Goal: Task Accomplishment & Management: Manage account settings

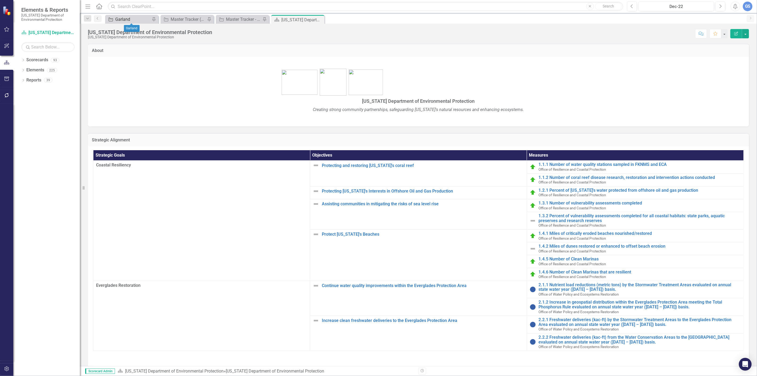
click at [137, 19] on div "Garland" at bounding box center [132, 19] width 35 height 7
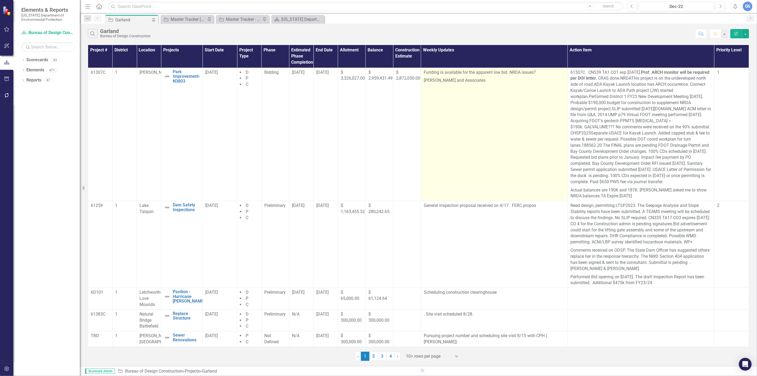
click at [467, 81] on p "[PERSON_NAME] and Associates" at bounding box center [494, 80] width 141 height 8
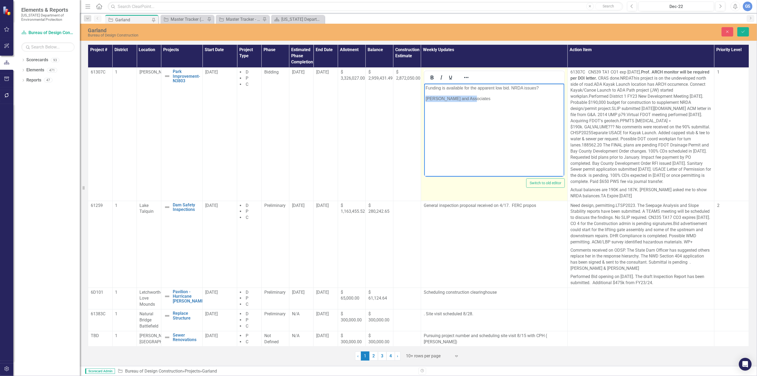
drag, startPoint x: 470, startPoint y: 99, endPoint x: 424, endPoint y: 99, distance: 45.8
click at [424, 99] on html "Funding is available for the apparent low bid. NRDA issues? [PERSON_NAME] and A…" at bounding box center [494, 123] width 140 height 80
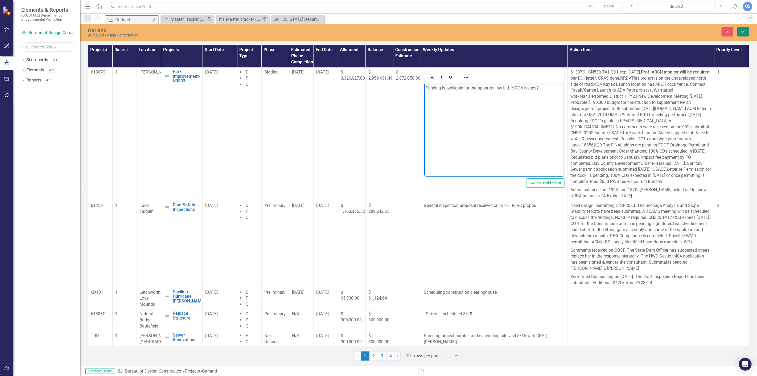
click at [742, 31] on icon "Save" at bounding box center [743, 32] width 5 height 4
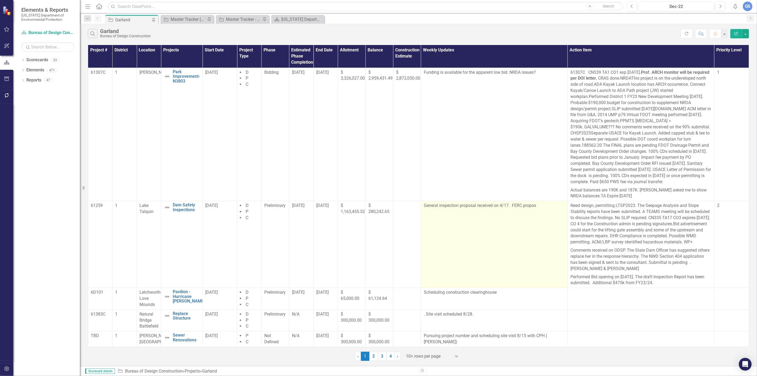
click at [536, 206] on p "General inspection proposal received on 4/17. FERC propos" at bounding box center [494, 206] width 141 height 6
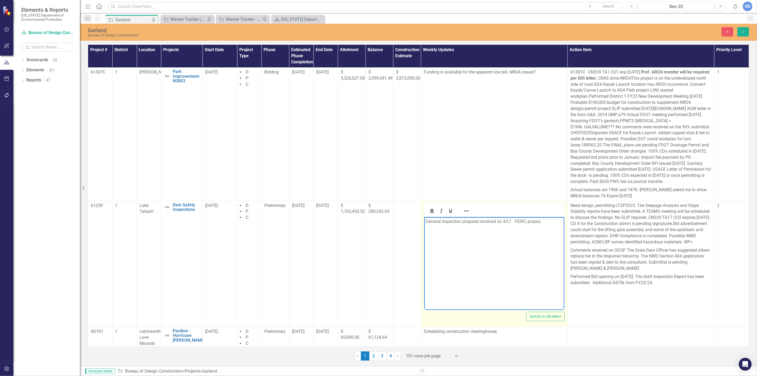
click at [540, 221] on p "General inspection proposal received on 4/17. FERC propos" at bounding box center [494, 221] width 137 height 6
click at [464, 221] on p "General inspections" at bounding box center [494, 221] width 137 height 6
click at [463, 222] on p "General inspectionsand FERC" at bounding box center [494, 221] width 137 height 6
click at [485, 222] on p "General inspections and FERC" at bounding box center [494, 221] width 137 height 6
click at [464, 222] on p "General inspections and FERC received. FERC proposal under review by management" at bounding box center [494, 224] width 137 height 13
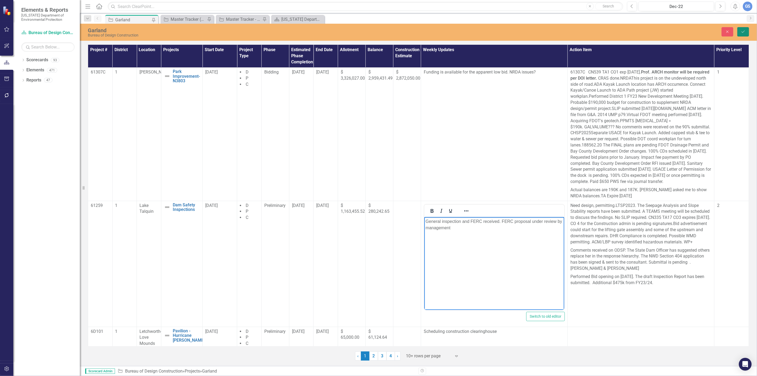
click at [741, 30] on icon "Save" at bounding box center [743, 32] width 5 height 4
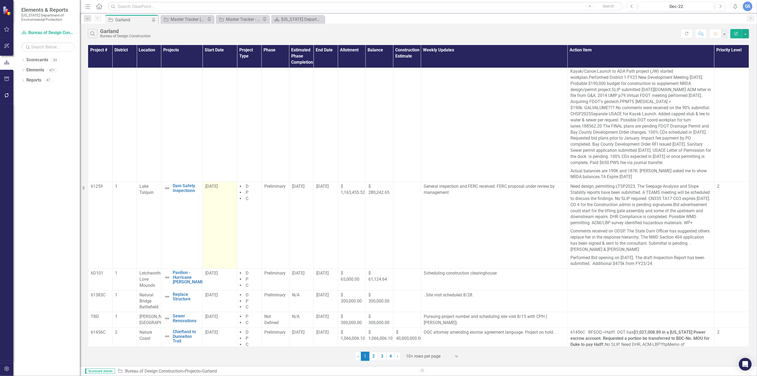
scroll to position [59, 0]
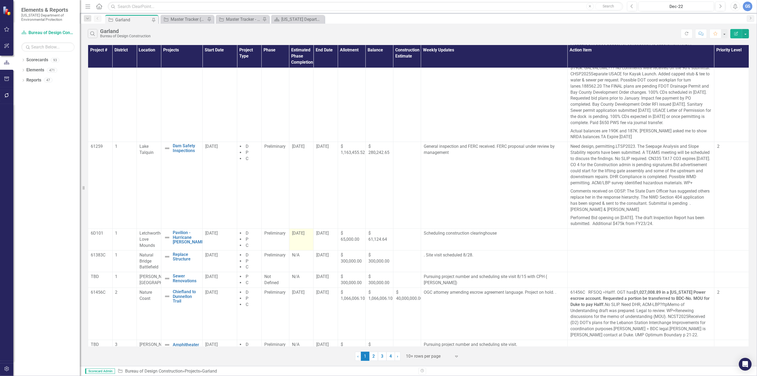
click at [305, 236] on span "[DATE]" at bounding box center [298, 233] width 13 height 5
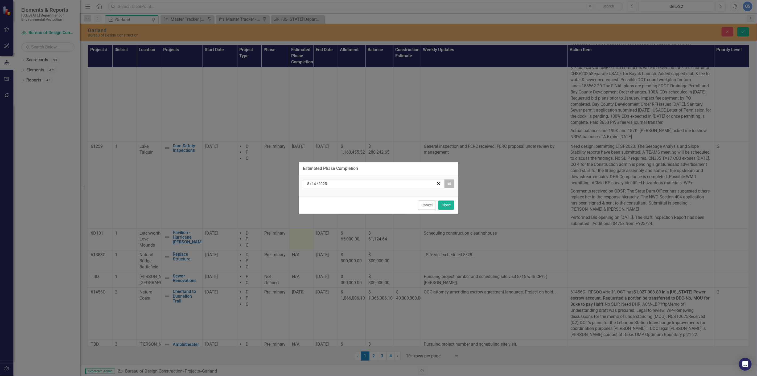
click at [451, 181] on button "Calendar" at bounding box center [449, 183] width 10 height 9
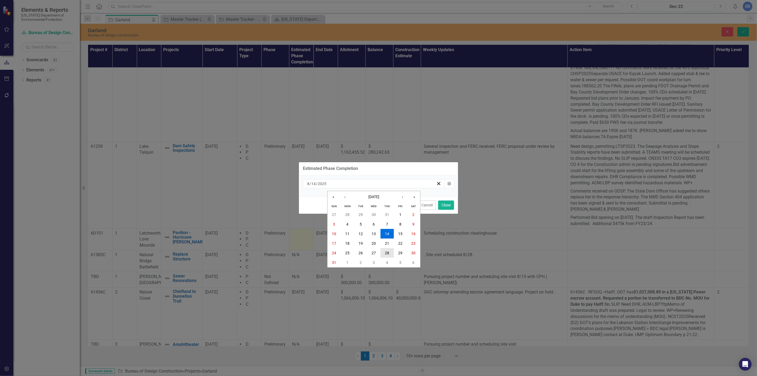
click at [388, 251] on abbr "28" at bounding box center [387, 253] width 4 height 4
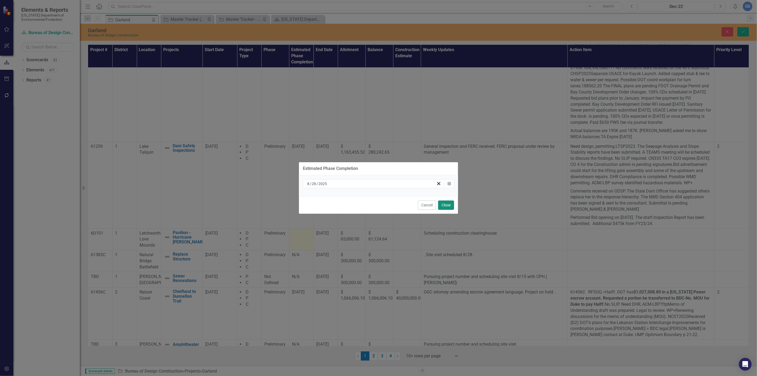
click at [445, 203] on button "Close" at bounding box center [446, 205] width 16 height 9
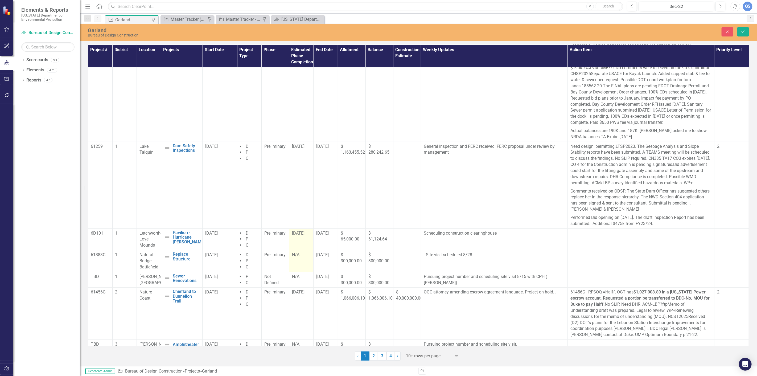
click at [299, 258] on div "N/A" at bounding box center [301, 255] width 19 height 6
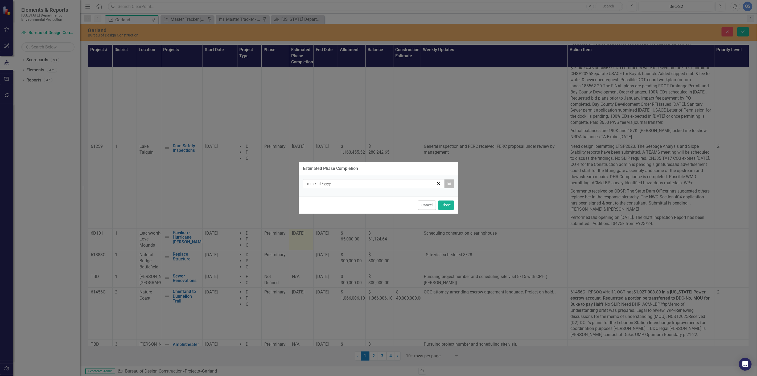
click at [450, 183] on icon "button" at bounding box center [449, 184] width 3 height 4
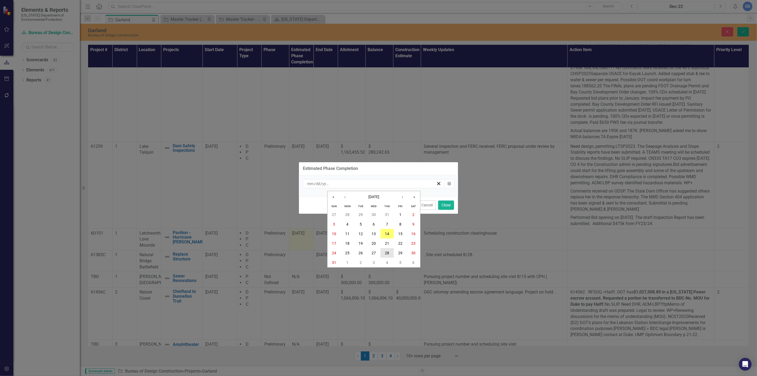
click at [387, 249] on button "28" at bounding box center [387, 253] width 13 height 10
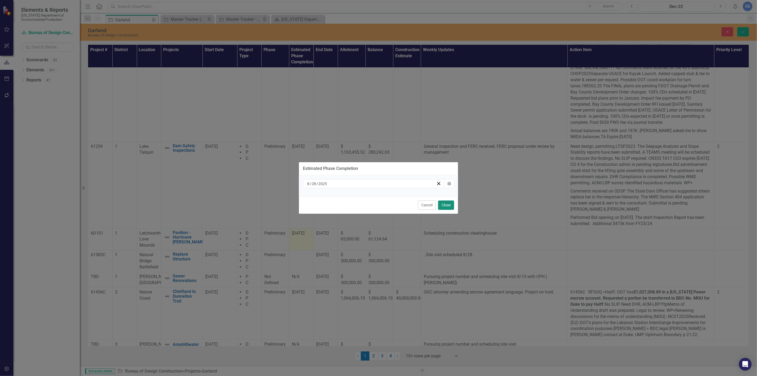
click at [445, 203] on button "Close" at bounding box center [446, 205] width 16 height 9
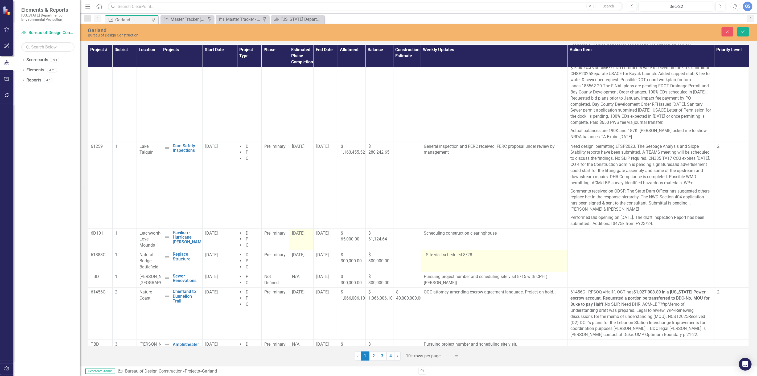
click at [425, 258] on p ". Site visit scheduled 8/28." at bounding box center [494, 255] width 141 height 6
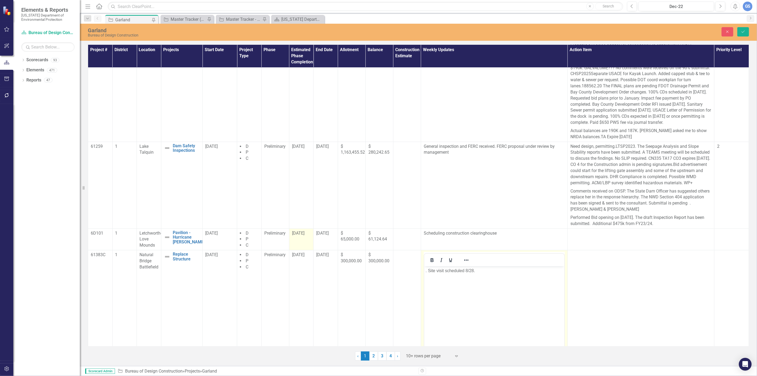
scroll to position [0, 0]
click at [428, 271] on p ". Site visit scheduled 8/28." at bounding box center [494, 270] width 137 height 6
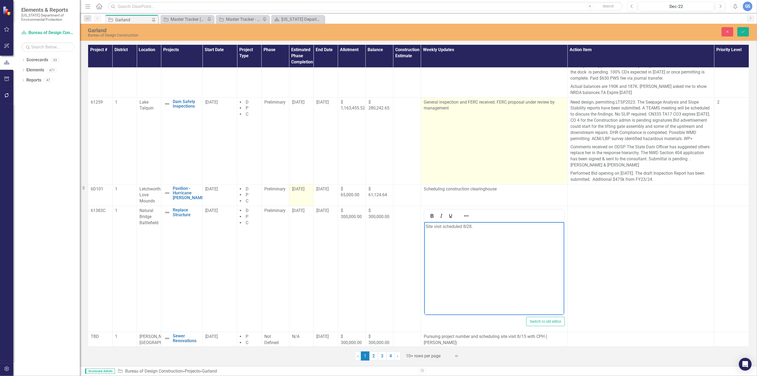
scroll to position [118, 0]
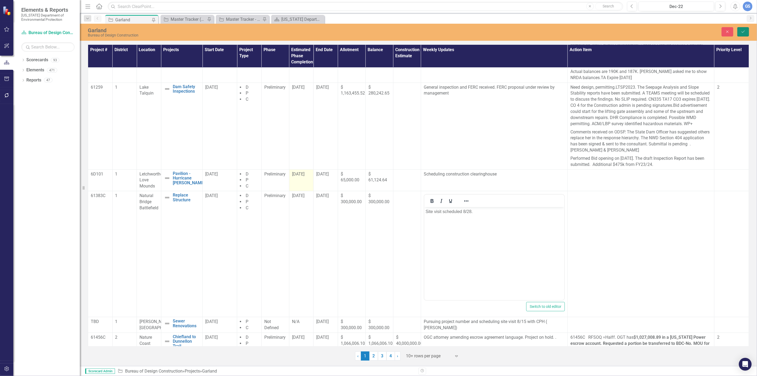
click at [742, 30] on icon "Save" at bounding box center [743, 32] width 5 height 4
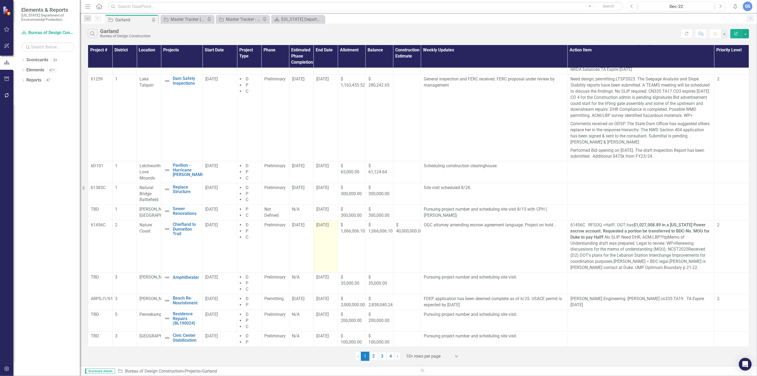
scroll to position [140, 0]
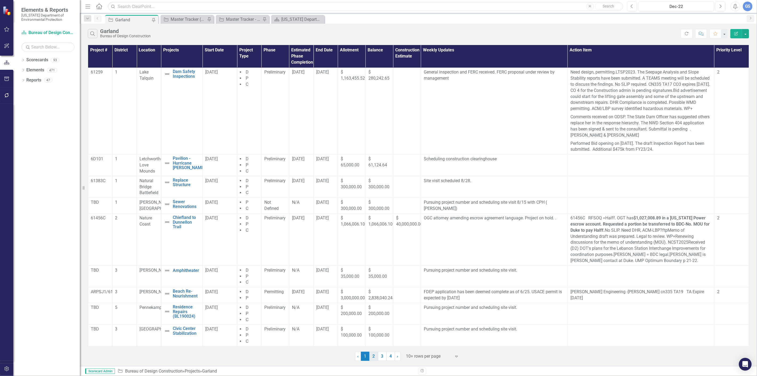
click at [373, 356] on link "2" at bounding box center [374, 356] width 9 height 9
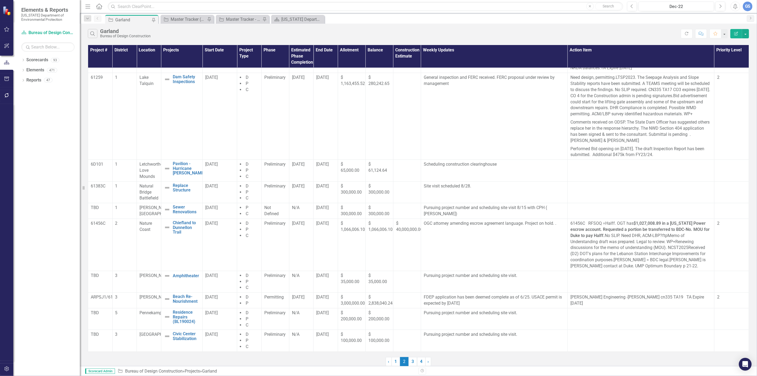
scroll to position [0, 0]
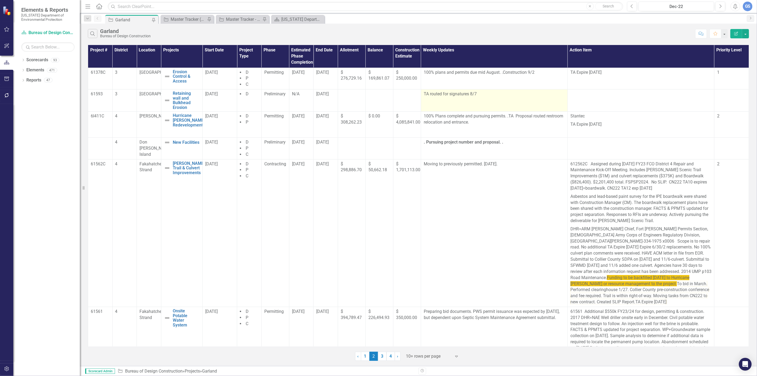
click at [479, 93] on p "TA routed for signatures 8/7" at bounding box center [494, 94] width 141 height 6
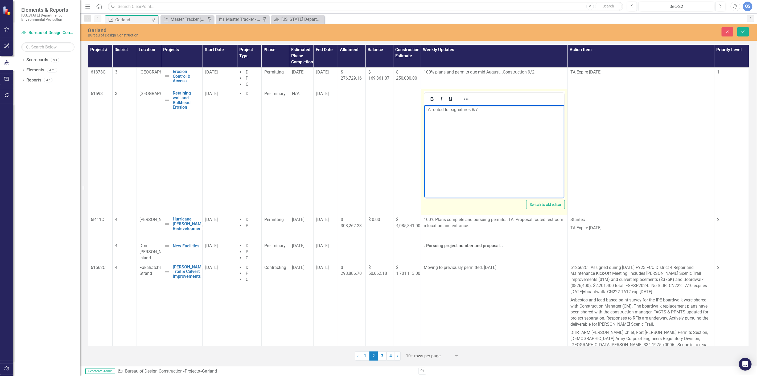
drag, startPoint x: 481, startPoint y: 112, endPoint x: 479, endPoint y: 108, distance: 3.6
click at [479, 108] on p "TA routed for signatures 8/7" at bounding box center [494, 110] width 137 height 6
click at [484, 112] on p "TA routed for signatures 8/7" at bounding box center [494, 110] width 137 height 6
click at [744, 30] on icon "Save" at bounding box center [743, 32] width 5 height 4
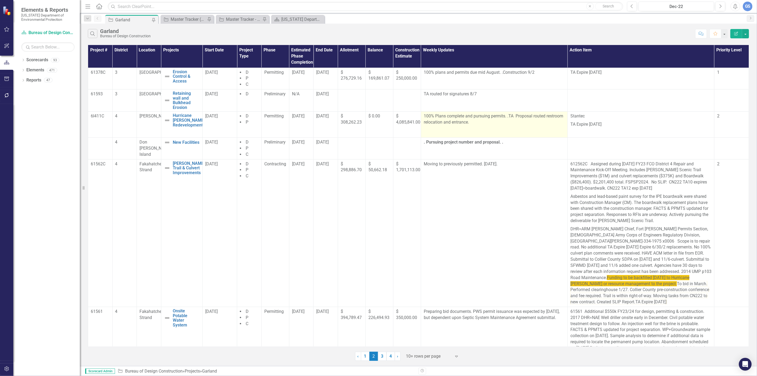
click at [490, 121] on p "100% Plans complete and pursuing permits. .TA Proposal routed restroom relocati…" at bounding box center [494, 119] width 141 height 13
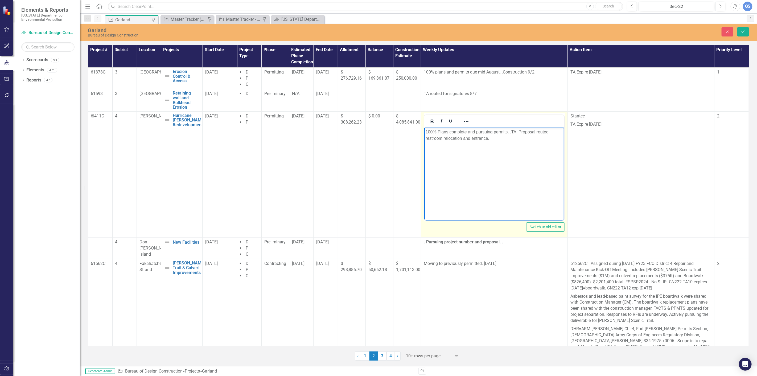
drag, startPoint x: 494, startPoint y: 141, endPoint x: 424, endPoint y: 131, distance: 70.2
click at [424, 131] on body "100% Plans complete and pursuing permits. .TA Proposal routed restroom relocati…" at bounding box center [494, 167] width 140 height 80
click at [426, 134] on p "Rich Text Area. Press ALT-0 for help." at bounding box center [494, 132] width 137 height 6
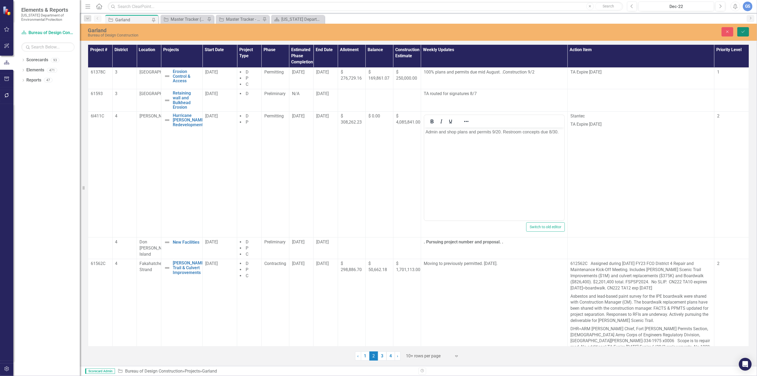
click at [744, 29] on button "Save" at bounding box center [744, 31] width 12 height 9
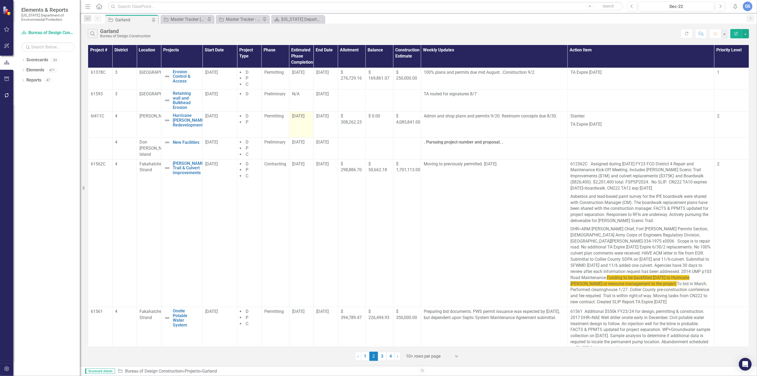
click at [297, 121] on td "[DATE]" at bounding box center [301, 125] width 25 height 26
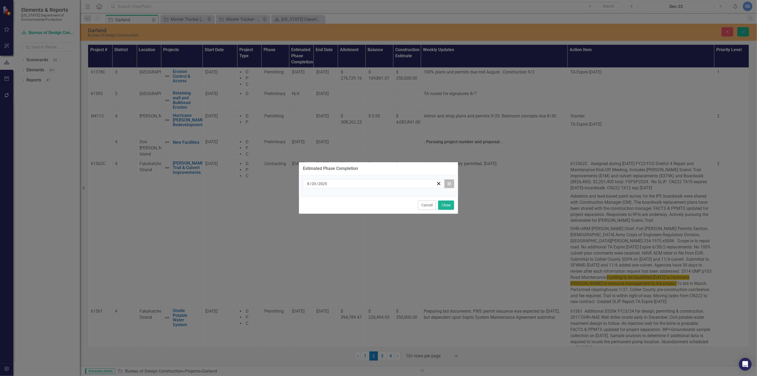
click at [448, 182] on icon "button" at bounding box center [449, 184] width 3 height 4
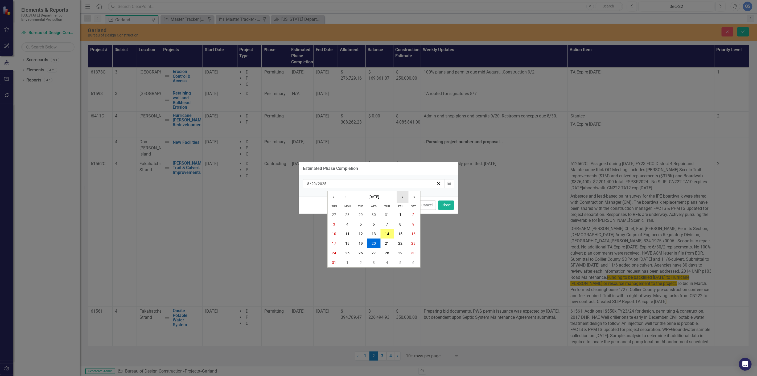
click at [403, 196] on button "›" at bounding box center [403, 197] width 12 height 12
click at [374, 233] on abbr "17" at bounding box center [374, 234] width 4 height 4
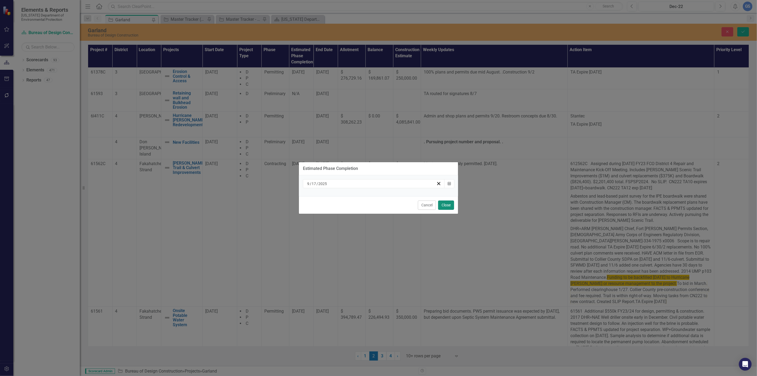
click at [445, 204] on button "Close" at bounding box center [446, 205] width 16 height 9
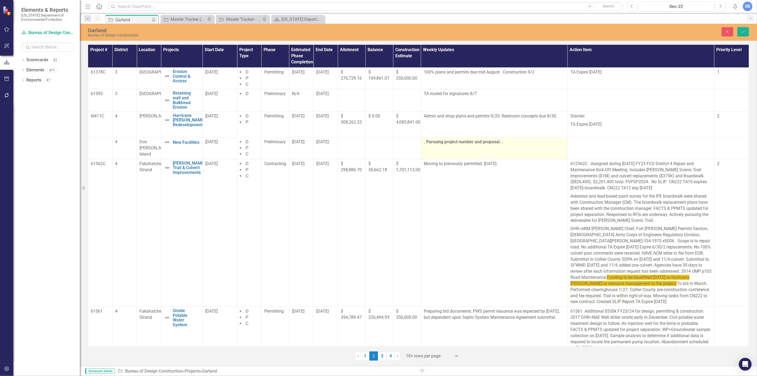
click at [500, 144] on strong ". Pursuing project number and proposal. ." at bounding box center [464, 141] width 80 height 5
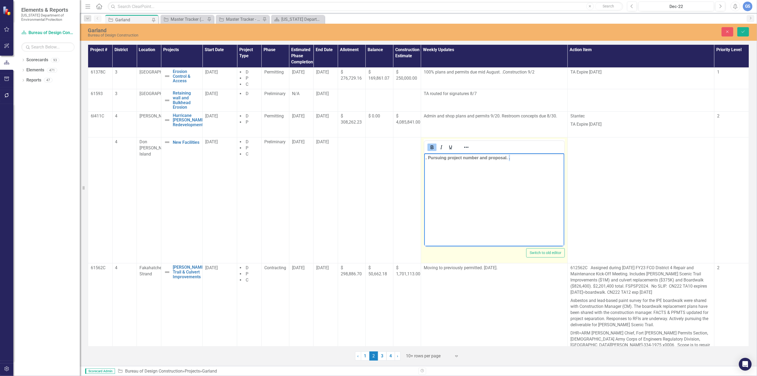
click at [509, 157] on p ". Pursuing project number and proposal. ." at bounding box center [494, 158] width 137 height 6
click at [511, 157] on p ". Pursuing project number and proposal. ." at bounding box center [494, 158] width 137 height 6
click at [509, 150] on div at bounding box center [495, 147] width 140 height 10
click at [509, 158] on strong ". Pursuing project number and proposal. ." at bounding box center [468, 158] width 84 height 5
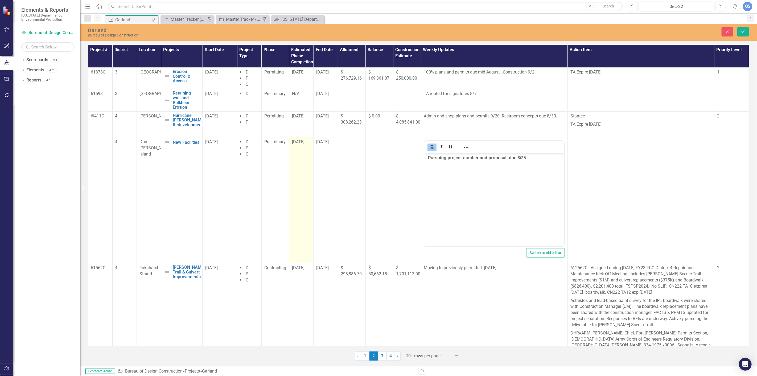
click at [303, 144] on span "[DATE]" at bounding box center [298, 141] width 13 height 5
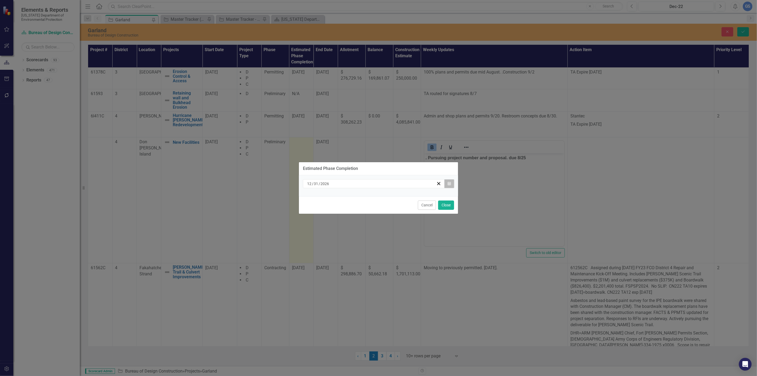
click at [448, 183] on icon "button" at bounding box center [449, 184] width 3 height 4
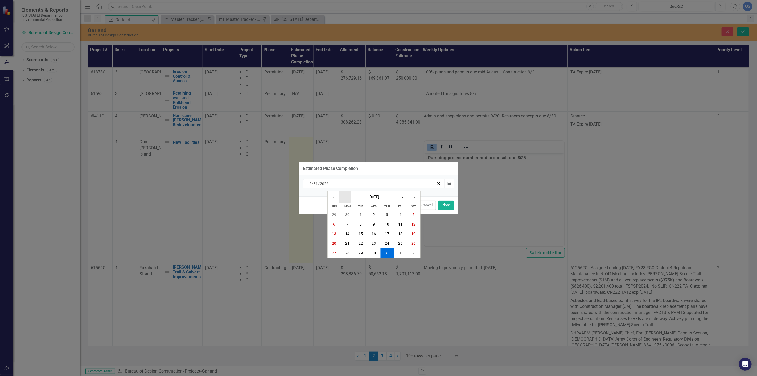
click at [344, 196] on button "‹" at bounding box center [346, 197] width 12 height 12
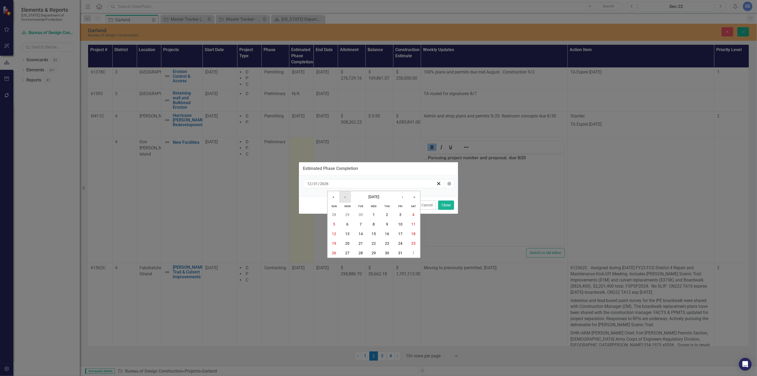
click at [344, 196] on button "‹" at bounding box center [346, 197] width 12 height 12
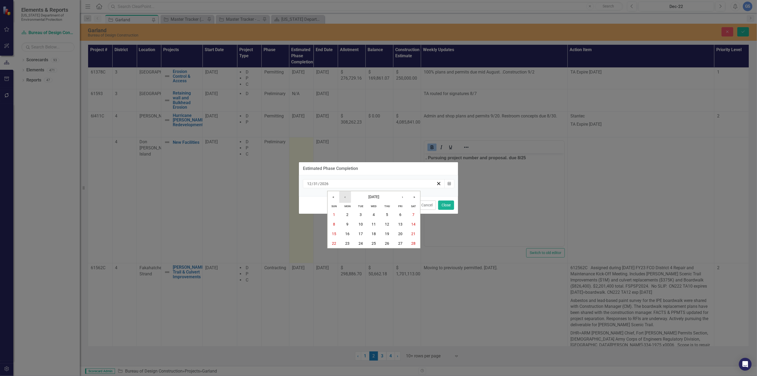
click at [344, 196] on button "‹" at bounding box center [346, 197] width 12 height 12
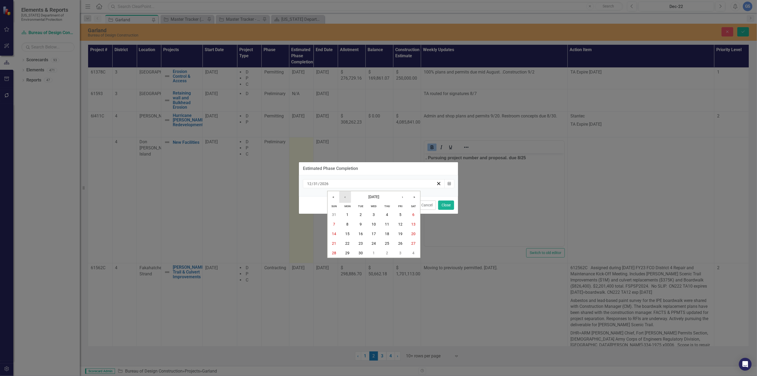
click at [344, 196] on button "‹" at bounding box center [346, 197] width 12 height 12
click at [348, 250] on button "25" at bounding box center [347, 253] width 13 height 10
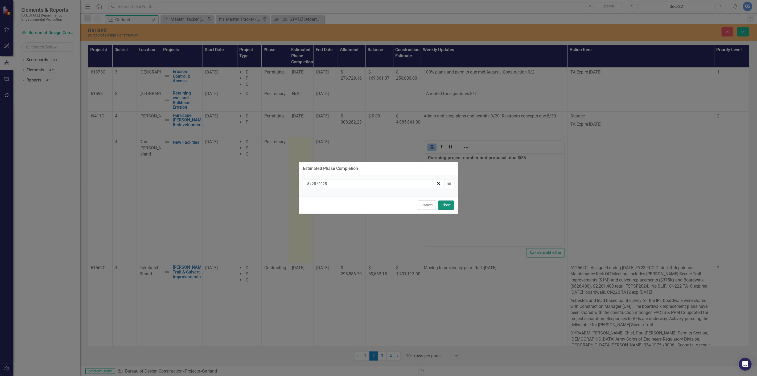
click at [445, 203] on button "Close" at bounding box center [446, 205] width 16 height 9
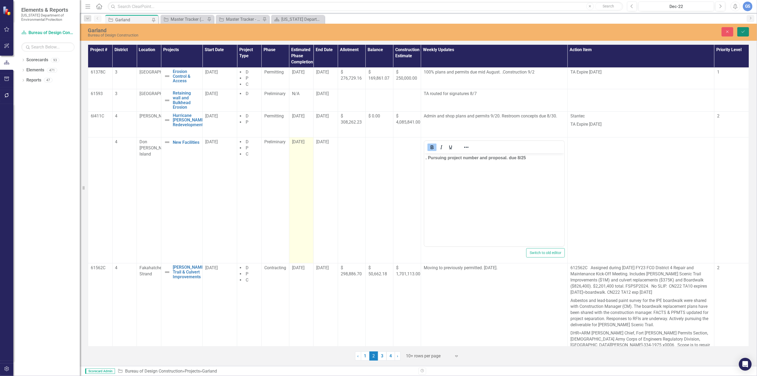
click at [742, 30] on icon "Save" at bounding box center [743, 32] width 5 height 4
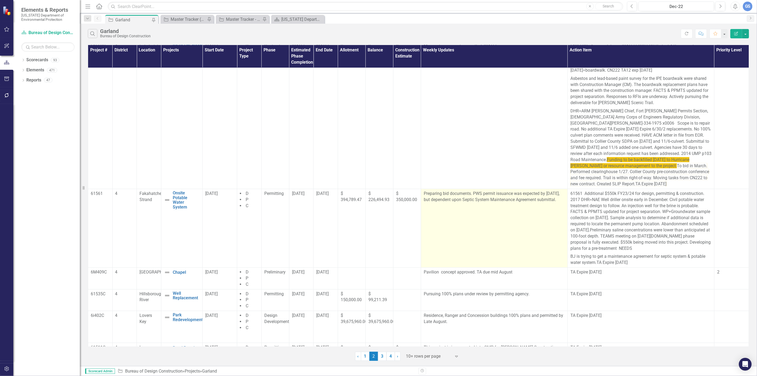
scroll to position [118, 0]
drag, startPoint x: 554, startPoint y: 199, endPoint x: 421, endPoint y: 194, distance: 133.3
click at [421, 194] on td "Preparing bid documents. PWS permit issuance was expected by [DATE], but depend…" at bounding box center [494, 228] width 147 height 79
click at [454, 214] on td "Preparing bid documents. PWS permit issuance was expected by [DATE], but depend…" at bounding box center [494, 228] width 147 height 79
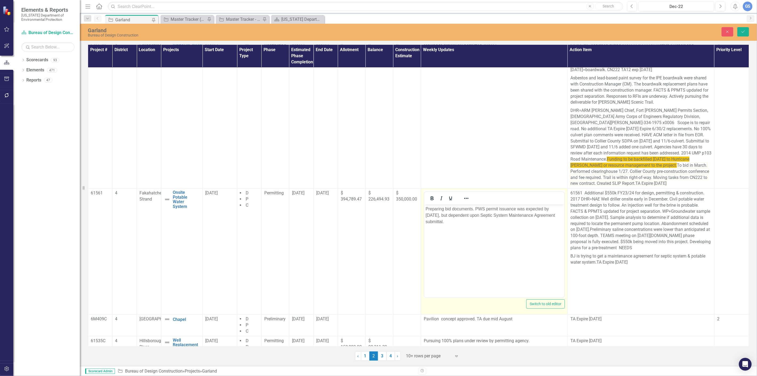
scroll to position [0, 0]
drag, startPoint x: 444, startPoint y: 222, endPoint x: 425, endPoint y: 211, distance: 22.5
click at [425, 211] on body "Preparing bid documents. PWS permit issuance was expected by [DATE], but depend…" at bounding box center [494, 245] width 140 height 80
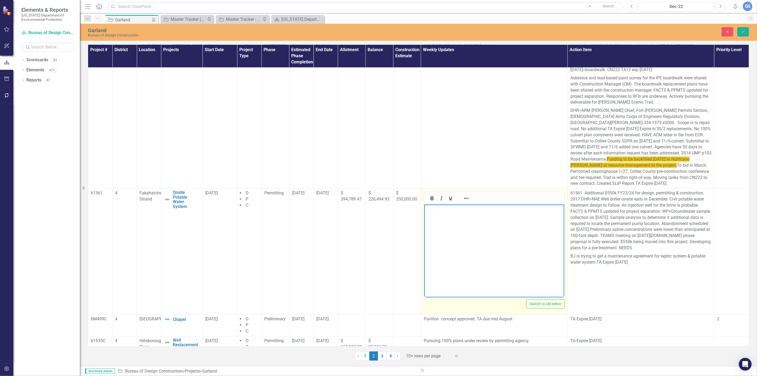
click at [426, 210] on p "Rich Text Area. Press ALT-0 for help." at bounding box center [494, 209] width 137 height 6
click at [742, 30] on icon "Save" at bounding box center [743, 32] width 5 height 4
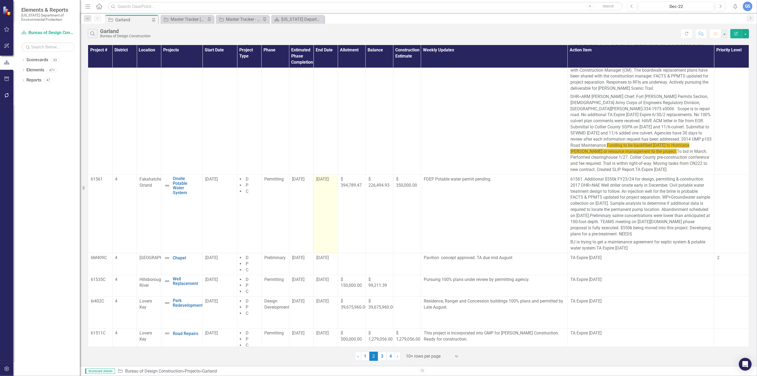
scroll to position [139, 0]
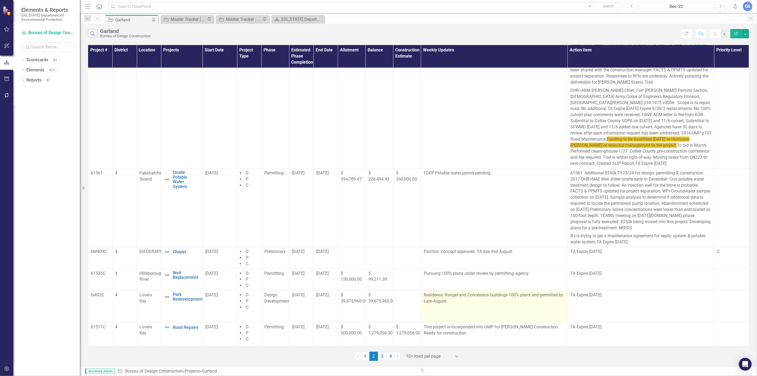
click at [447, 301] on p "Residence, Ranger and Concession buildings 100% plans and permitted by Late Aug…" at bounding box center [494, 298] width 141 height 13
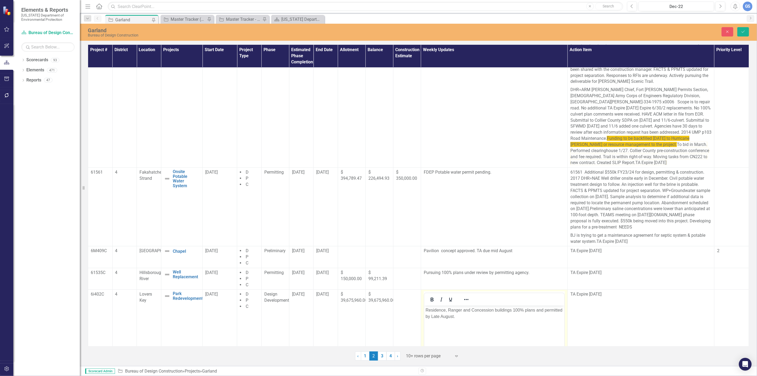
scroll to position [0, 0]
click at [470, 290] on td "<p>Residence, Ranger and Concession buildings 100% plans and permitted by Late …" at bounding box center [494, 353] width 147 height 126
drag, startPoint x: 456, startPoint y: 317, endPoint x: 424, endPoint y: 310, distance: 32.6
click at [424, 310] on body "Residence, Ranger and Concession buildings 100% plans and permitted by Late Aug…" at bounding box center [494, 346] width 140 height 80
click at [461, 319] on p "Residence, Ranger and Concession buildings 100% plans and permitted by Late Aug…" at bounding box center [494, 313] width 137 height 13
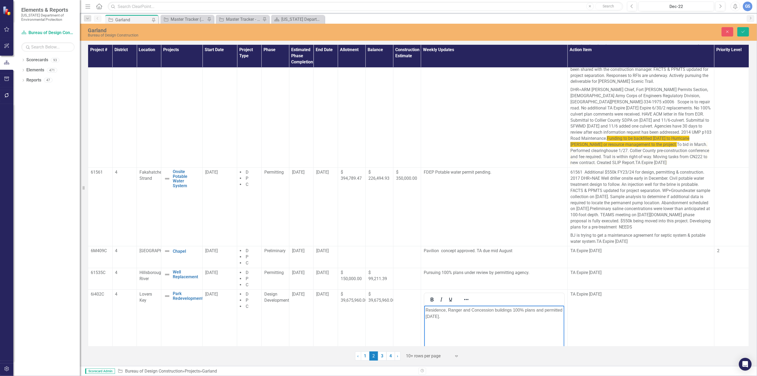
click at [751, 27] on div "Close Save" at bounding box center [616, 31] width 274 height 9
click at [744, 30] on icon "Save" at bounding box center [743, 32] width 5 height 4
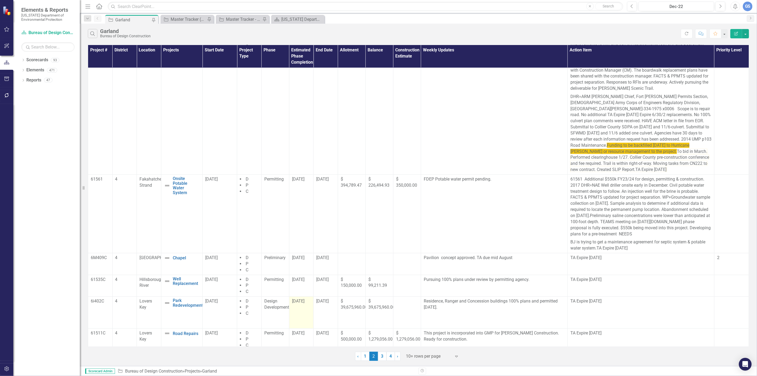
scroll to position [139, 0]
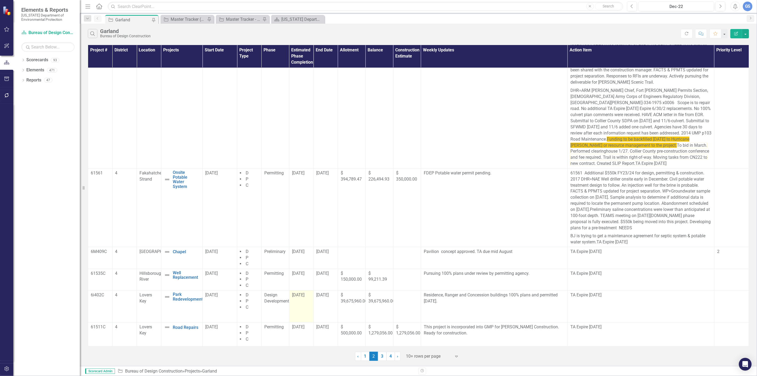
click at [303, 296] on span "[DATE]" at bounding box center [298, 294] width 13 height 5
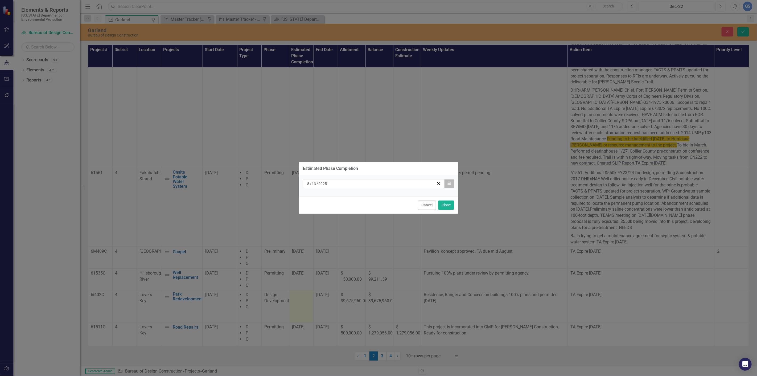
click at [448, 184] on icon "button" at bounding box center [449, 184] width 3 height 4
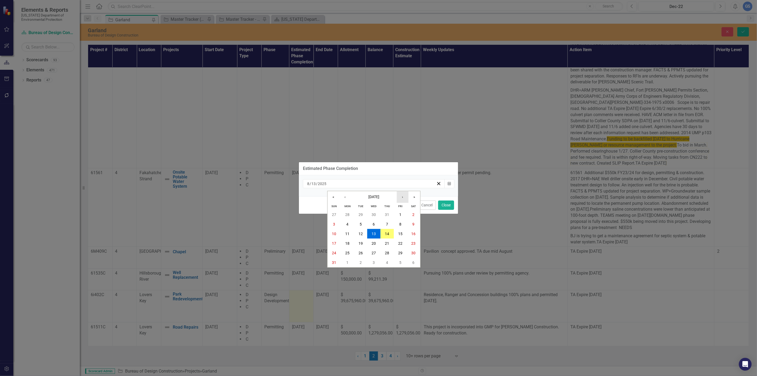
click at [403, 195] on button "›" at bounding box center [403, 197] width 12 height 12
click at [360, 251] on abbr "30" at bounding box center [361, 253] width 4 height 4
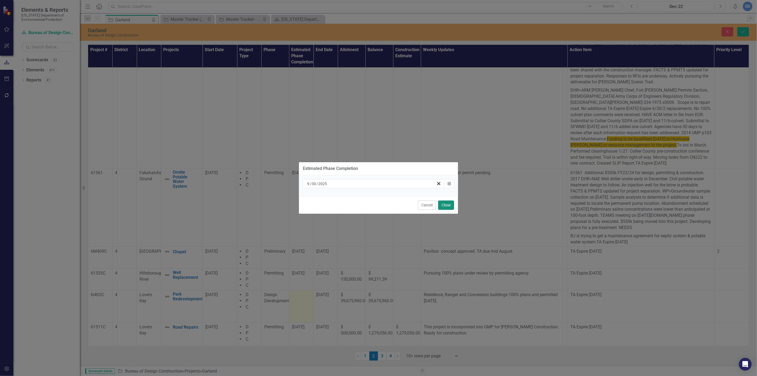
click at [446, 205] on button "Close" at bounding box center [446, 205] width 16 height 9
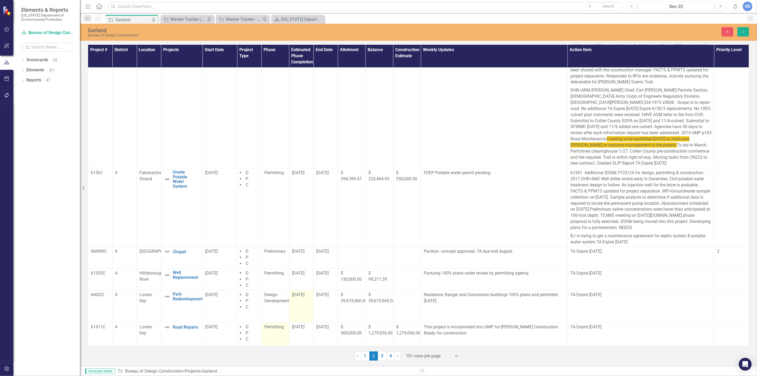
click at [276, 331] on td "Permitting" at bounding box center [276, 334] width 28 height 24
click at [279, 328] on icon "Expand" at bounding box center [281, 329] width 5 height 4
click at [281, 273] on div "Contracting" at bounding box center [286, 276] width 34 height 6
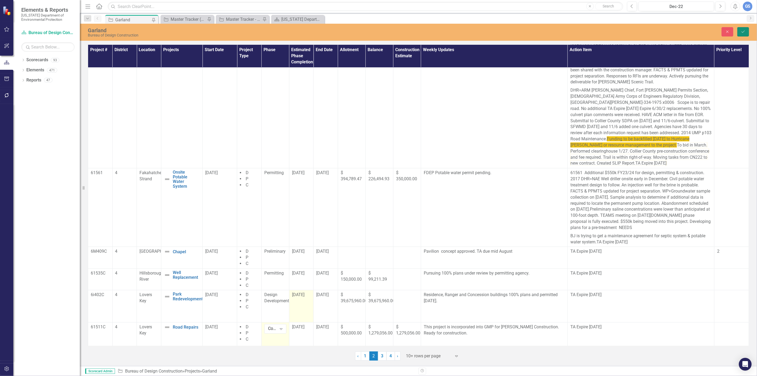
click at [743, 31] on icon "Save" at bounding box center [743, 32] width 5 height 4
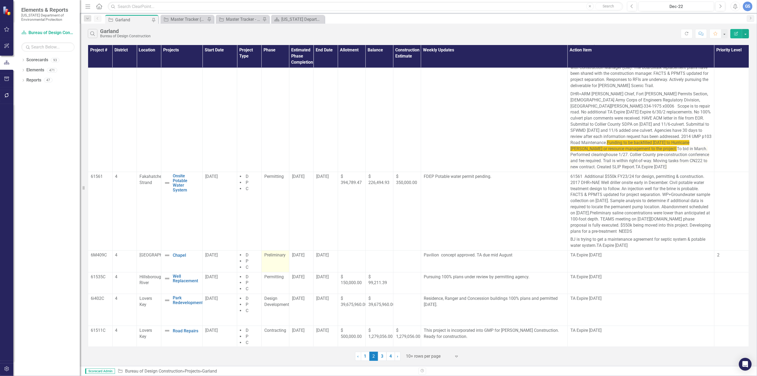
scroll to position [139, 0]
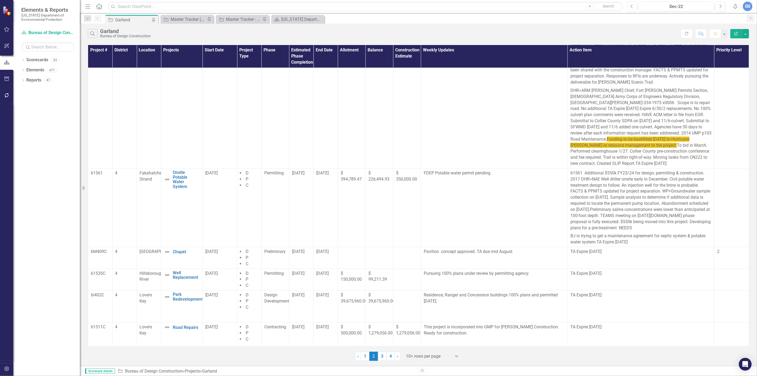
click at [382, 356] on link "3" at bounding box center [382, 356] width 9 height 9
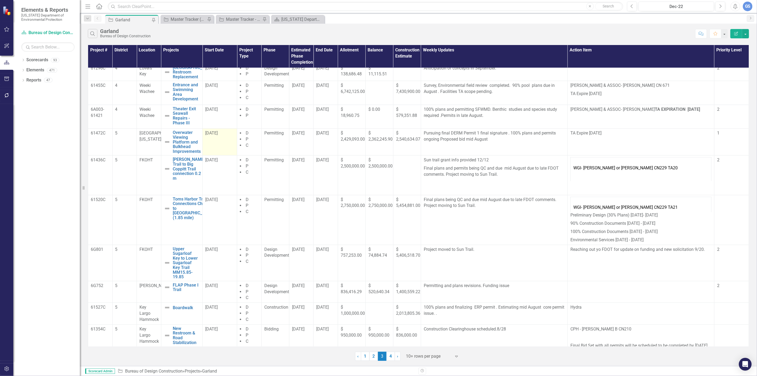
scroll to position [0, 0]
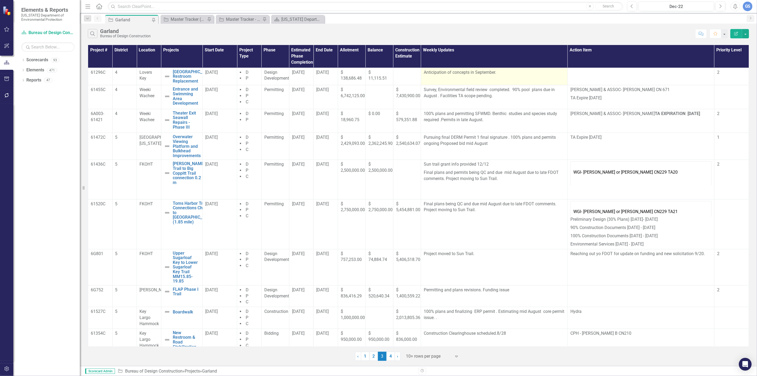
click at [496, 71] on p "Anticipation of concepts in September." at bounding box center [494, 73] width 141 height 6
click at [496, 72] on p "Anticipation of concepts in September." at bounding box center [494, 73] width 141 height 6
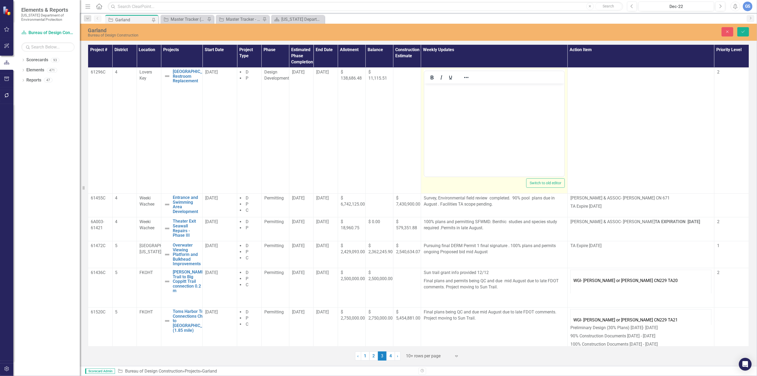
click at [496, 72] on div at bounding box center [495, 77] width 140 height 13
click at [507, 88] on p "Anticipation of concepts in September." at bounding box center [494, 88] width 137 height 6
click at [501, 87] on p "Anticipation of concepts in September." at bounding box center [494, 88] width 137 height 6
click at [501, 111] on body "Anticipation of concepts in September." at bounding box center [494, 123] width 140 height 80
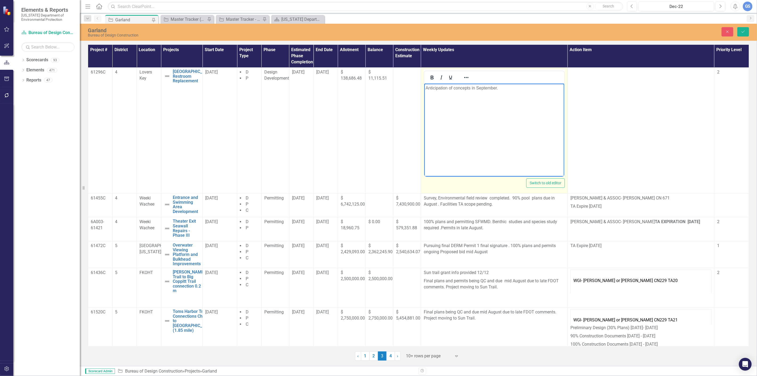
click at [494, 121] on body "Anticipation of concepts in September." at bounding box center [494, 123] width 140 height 80
click at [493, 121] on body "Anticipation of concepts in September." at bounding box center [494, 123] width 140 height 80
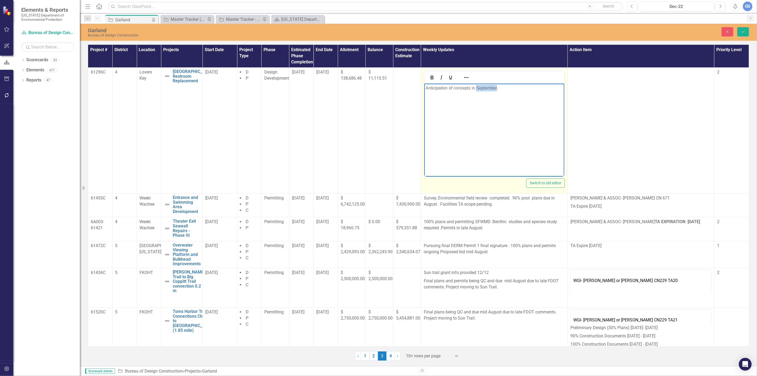
click at [441, 115] on body "Anticipation of concepts in September." at bounding box center [494, 123] width 140 height 80
click at [496, 88] on p "Anticipation of concepts in September." at bounding box center [494, 88] width 137 height 6
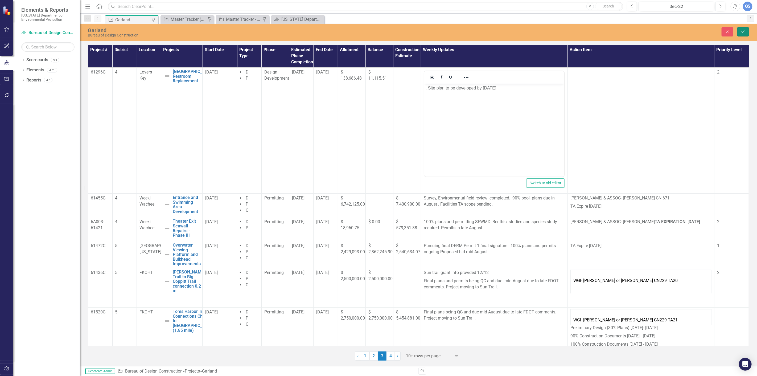
click at [745, 31] on button "Save" at bounding box center [744, 31] width 12 height 9
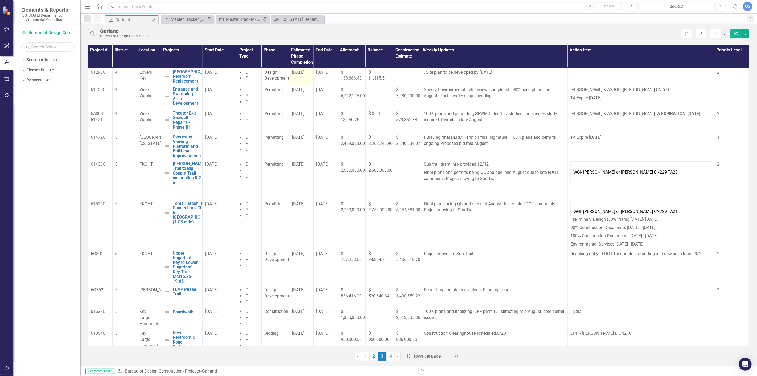
click at [300, 71] on span "[DATE]" at bounding box center [298, 72] width 13 height 5
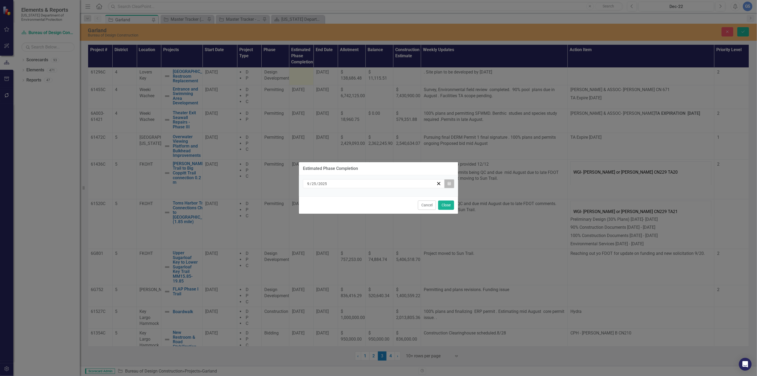
click at [449, 181] on button "Calendar" at bounding box center [449, 183] width 10 height 9
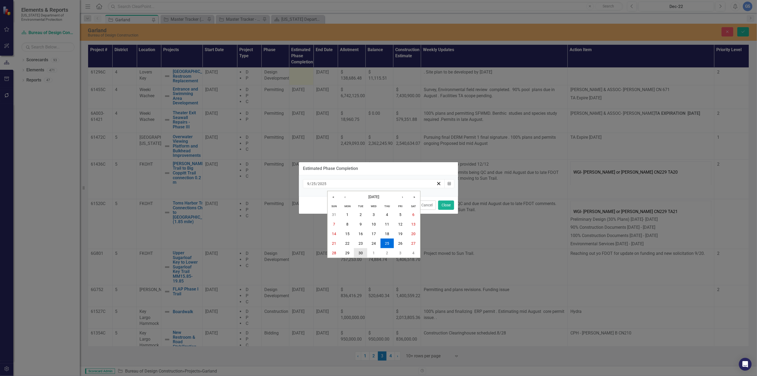
click at [360, 251] on abbr "30" at bounding box center [361, 253] width 4 height 4
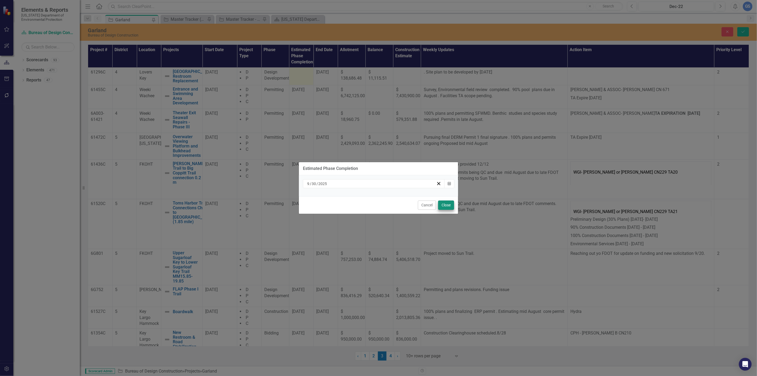
drag, startPoint x: 445, startPoint y: 199, endPoint x: 446, endPoint y: 202, distance: 2.7
click at [446, 200] on div "Cancel Close" at bounding box center [378, 205] width 159 height 18
click at [445, 204] on button "Close" at bounding box center [446, 205] width 16 height 9
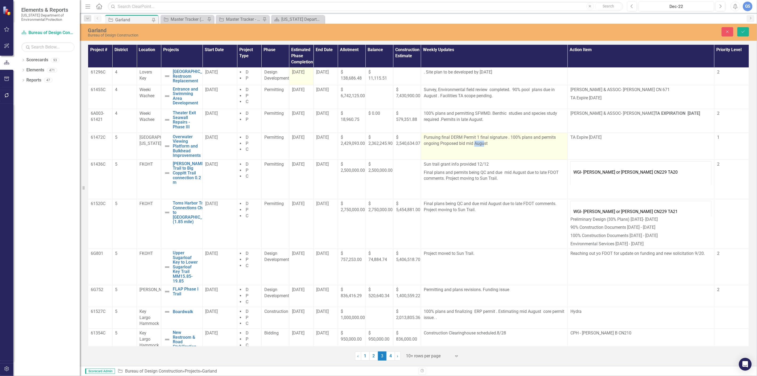
drag, startPoint x: 483, startPoint y: 143, endPoint x: 473, endPoint y: 143, distance: 10.4
click at [473, 143] on p "Pursuing final DERM Permit 1 final signature . 100% plans and permits ongoing P…" at bounding box center [494, 140] width 141 height 13
click at [505, 149] on p at bounding box center [494, 151] width 141 height 7
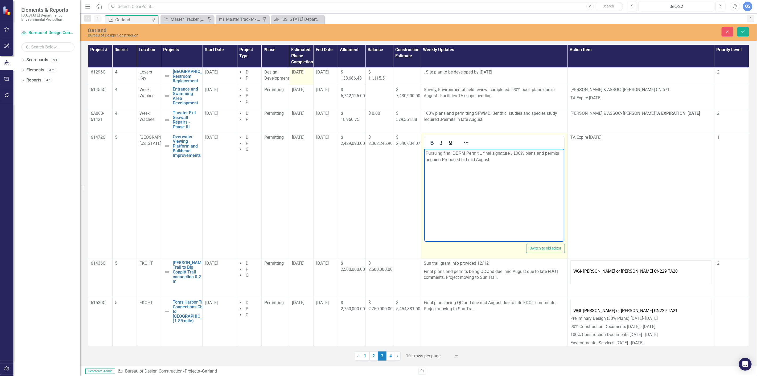
drag, startPoint x: 485, startPoint y: 160, endPoint x: 846, endPoint y: 302, distance: 388.8
click at [424, 154] on html "Pursuing final DERM Permit 1 final signature . 100% plans and permits ongoing P…" at bounding box center [494, 189] width 140 height 80
click at [428, 153] on p "Rich Text Area. Press ALT-0 for help." at bounding box center [494, 153] width 137 height 6
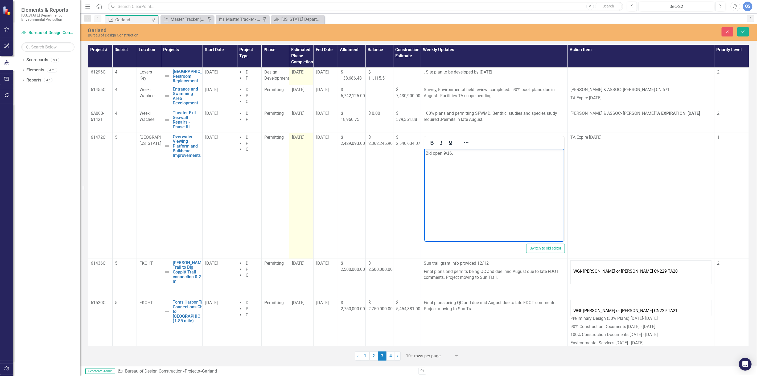
click at [297, 139] on span "[DATE]" at bounding box center [298, 137] width 13 height 5
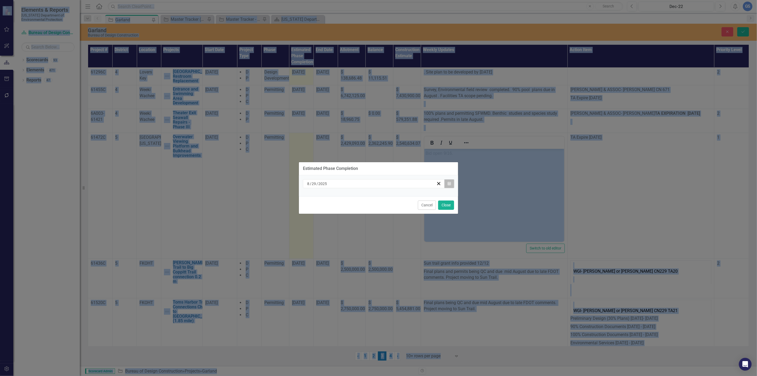
click at [450, 181] on button "Calendar" at bounding box center [449, 183] width 10 height 9
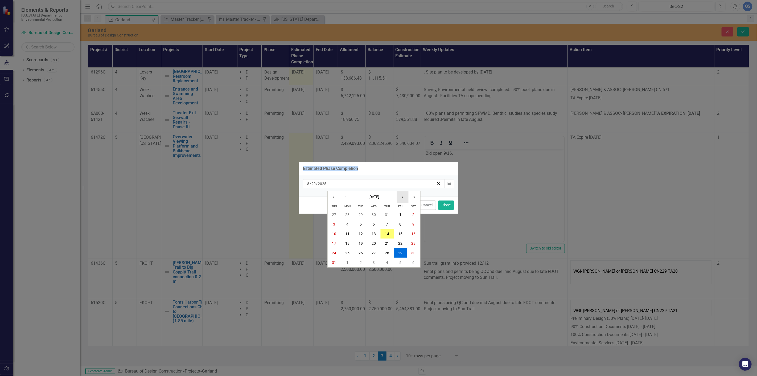
click at [401, 196] on button "›" at bounding box center [403, 197] width 12 height 12
click at [361, 232] on abbr "16" at bounding box center [361, 234] width 4 height 4
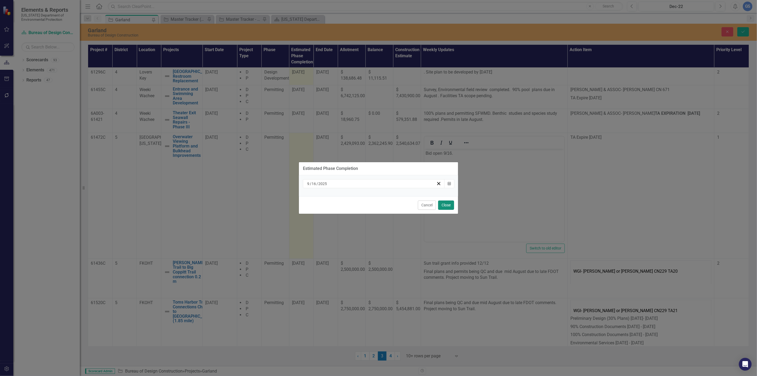
click at [446, 202] on button "Close" at bounding box center [446, 205] width 16 height 9
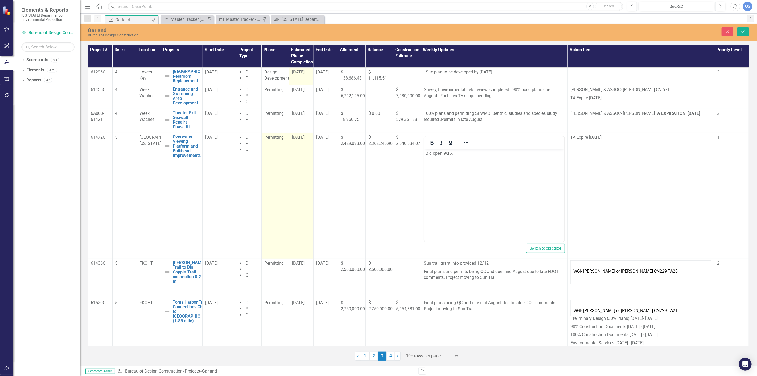
click at [268, 140] on div "Permitting" at bounding box center [275, 137] width 22 height 6
click at [279, 138] on icon "Expand" at bounding box center [281, 139] width 5 height 4
click at [280, 164] on div "Bidding" at bounding box center [286, 167] width 34 height 6
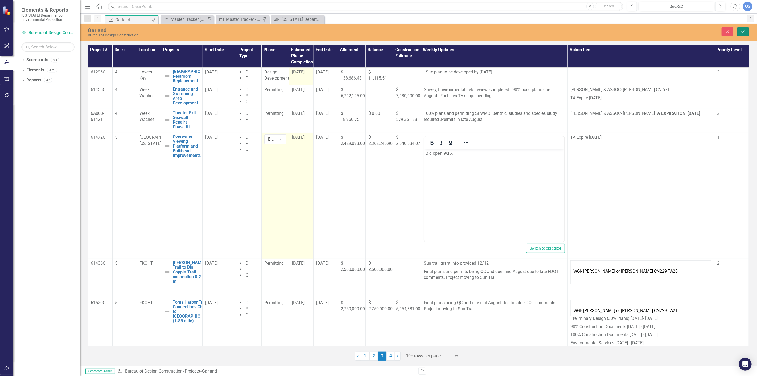
click at [743, 30] on icon "Save" at bounding box center [743, 32] width 5 height 4
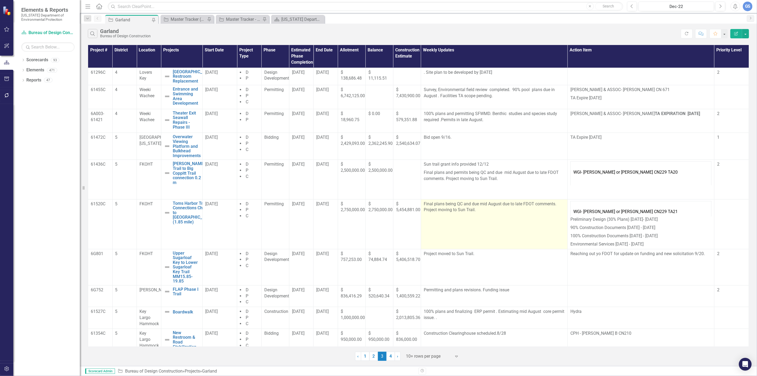
click at [499, 203] on p "Final plans being QC and due mid August due to late FDOT comments. Project movi…" at bounding box center [494, 207] width 141 height 12
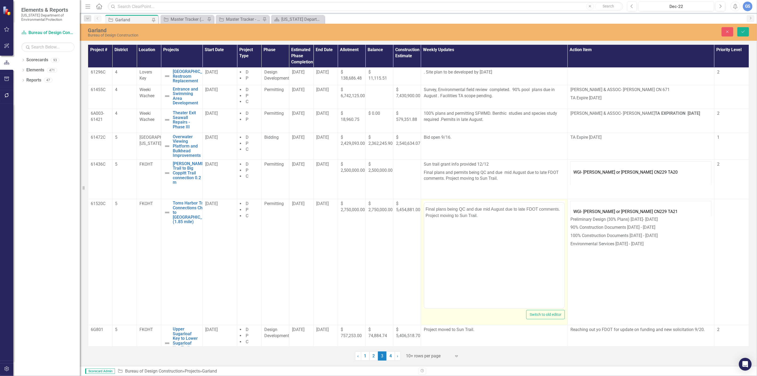
scroll to position [0, 0]
click at [504, 219] on p "Final plans being QC and due mid August due to late FDOT comments. Project movi…" at bounding box center [494, 222] width 137 height 13
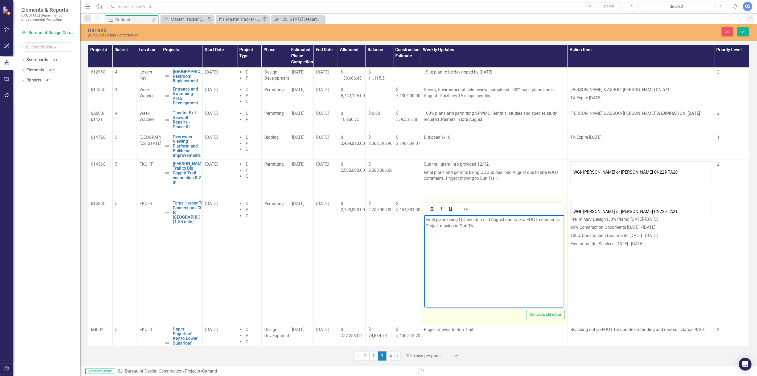
click at [492, 220] on p "Final plans being QC and due mid August due to late FDOT comments. Project movi…" at bounding box center [494, 222] width 137 height 13
click at [482, 219] on p "Final plans being QC and dueAugust due to late FDOT comments. Project moving to…" at bounding box center [494, 222] width 137 height 13
click at [497, 220] on p "Final plans being QC and due August due to late FDOT comments. Project moving t…" at bounding box center [494, 222] width 137 height 13
click at [495, 220] on p "Final plans being QC and due to late FDOT comments. Project moving to Sun Trail." at bounding box center [494, 222] width 137 height 13
click at [496, 219] on p "Final plans being QC and due to late FDOT comments. Project moving to Sun Trail." at bounding box center [494, 222] width 137 height 13
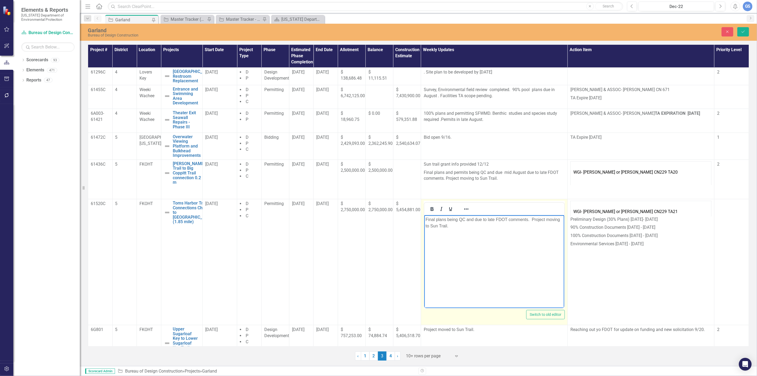
click at [482, 235] on body "Final plans being QC and due to late FDOT comments. Project moving to Sun Trail." at bounding box center [494, 255] width 140 height 80
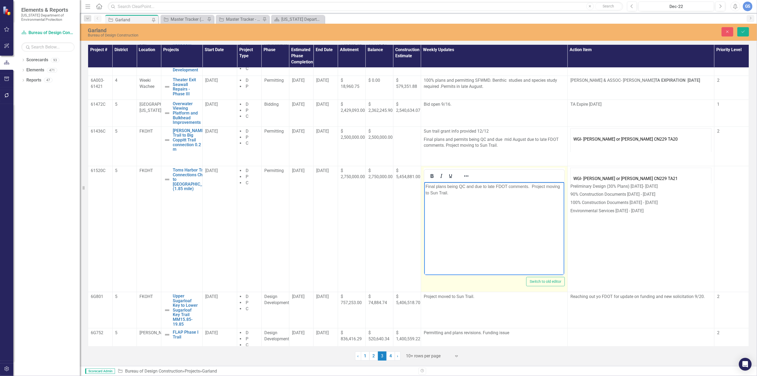
scroll to position [89, 0]
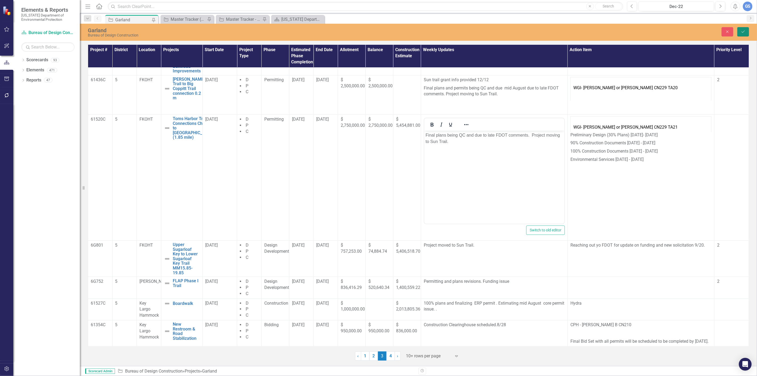
click at [740, 30] on button "Save" at bounding box center [744, 31] width 12 height 9
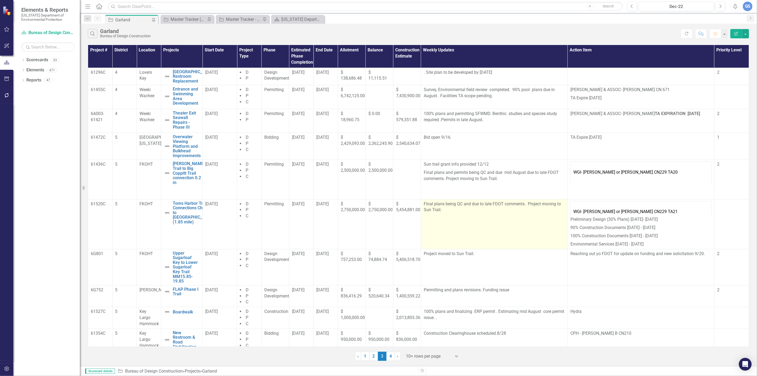
scroll to position [15, 0]
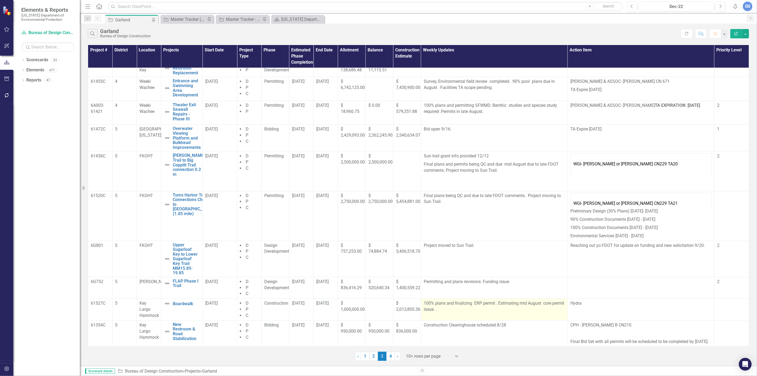
click at [550, 300] on p "100% plans and finalizing ERP permit . Estimating mid August core permit issue.…" at bounding box center [494, 306] width 141 height 12
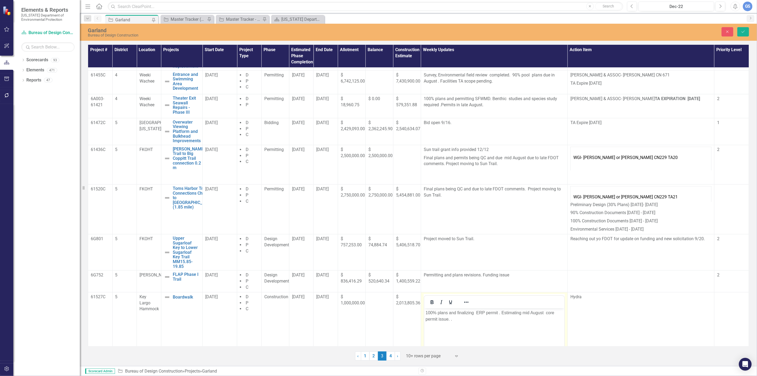
scroll to position [0, 0]
click at [554, 314] on p "100% plans and finalizing ERP permit . Estimating mid August core permit issue.…" at bounding box center [494, 315] width 137 height 13
click at [304, 299] on span "[DATE]" at bounding box center [298, 296] width 13 height 5
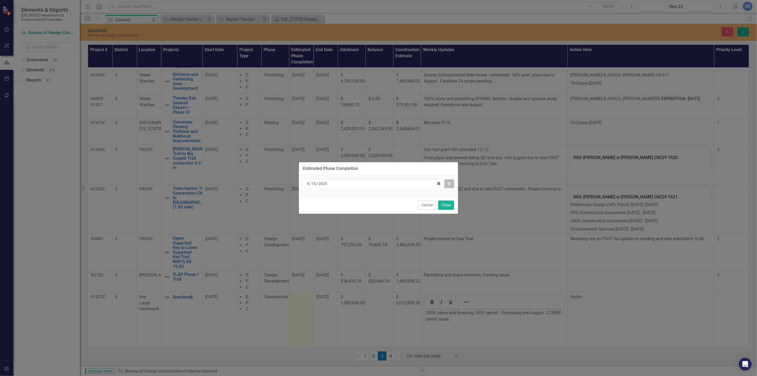
click at [451, 183] on icon "button" at bounding box center [449, 184] width 3 height 4
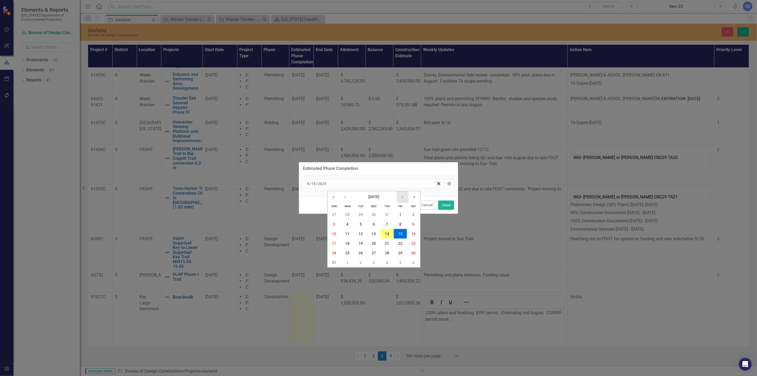
click at [402, 195] on button "›" at bounding box center [403, 197] width 12 height 12
click at [360, 213] on abbr "2" at bounding box center [361, 215] width 2 height 4
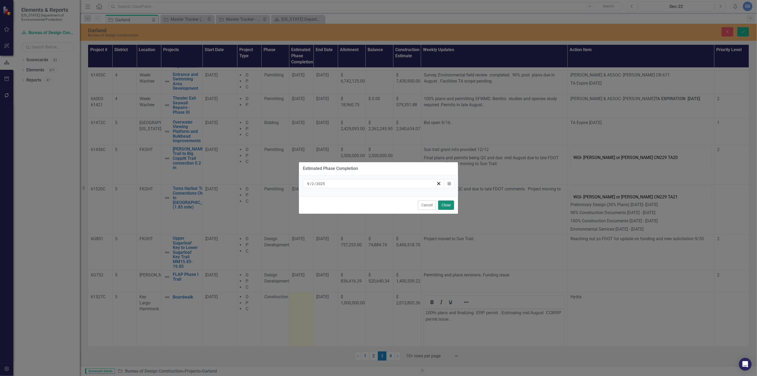
click at [446, 203] on button "Close" at bounding box center [446, 205] width 16 height 9
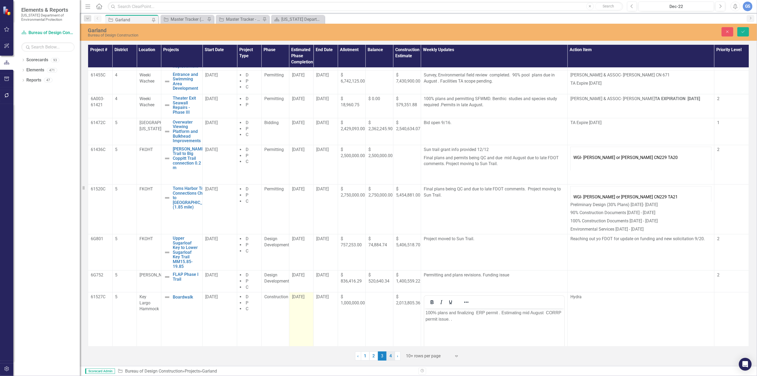
click at [391, 354] on link "4" at bounding box center [391, 356] width 9 height 9
click at [391, 353] on link "4" at bounding box center [391, 356] width 9 height 9
click at [744, 31] on icon "Save" at bounding box center [743, 32] width 5 height 4
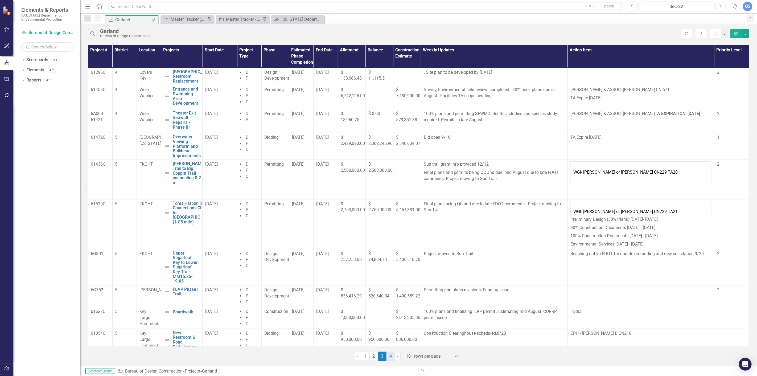
click at [390, 354] on link "4" at bounding box center [391, 356] width 9 height 9
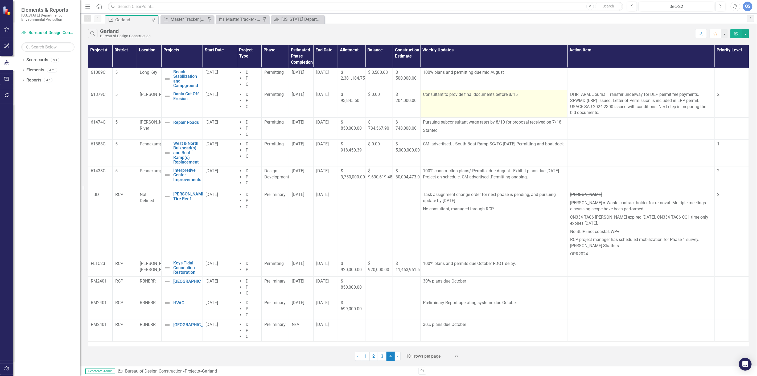
click at [519, 93] on p "Consultant to provide final documents before 8/15" at bounding box center [494, 95] width 142 height 6
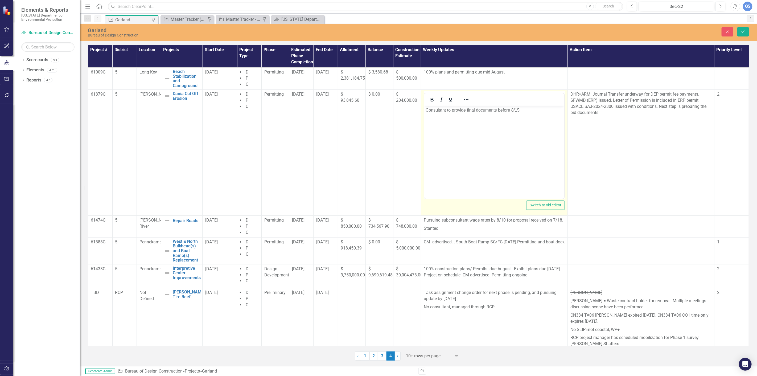
click at [521, 110] on p "Consultant to provide final documents before 8/15" at bounding box center [494, 110] width 137 height 6
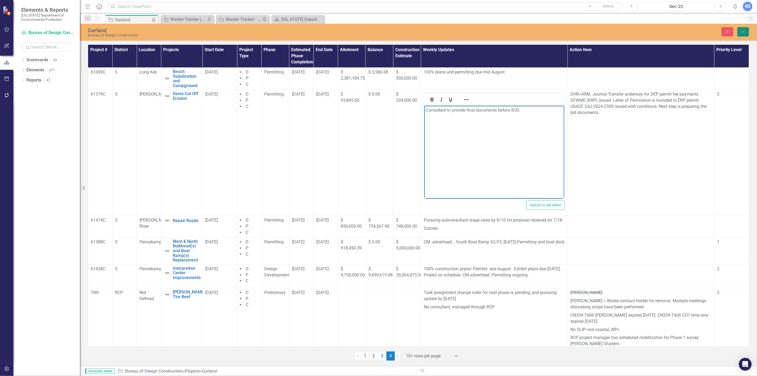
click at [742, 28] on button "Save" at bounding box center [744, 31] width 12 height 9
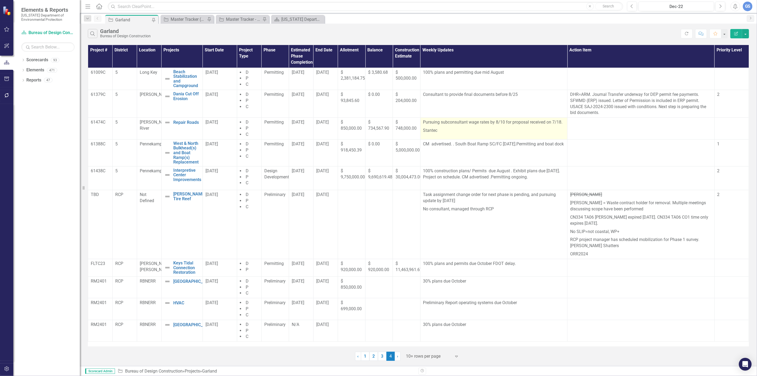
click at [505, 121] on p "Pursuing subconsultant wage rates by 8/10 for proposal received on 7/18." at bounding box center [494, 122] width 142 height 7
click at [505, 123] on p "Pursuing subconsultant wage rates by 8/10 for proposal received on 7/18." at bounding box center [494, 122] width 142 height 7
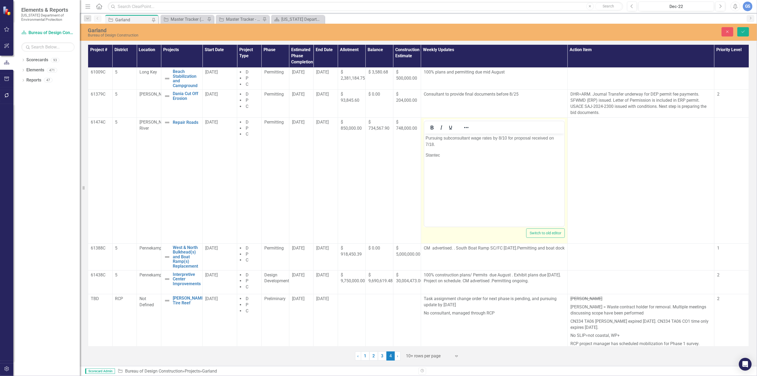
click at [508, 137] on p "Pursuing subconsultant wage rates by 8/10 for proposal received on 7/18." at bounding box center [494, 141] width 137 height 13
click at [438, 144] on p "Pursuing subconsultant wage rates by 8/25 for proposal received on 7/18." at bounding box center [494, 141] width 137 height 13
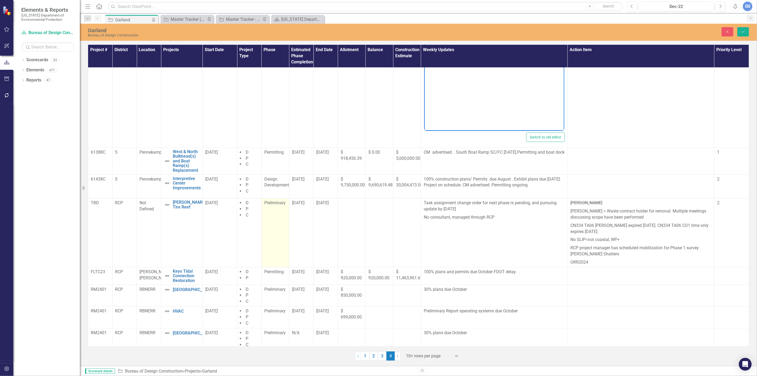
scroll to position [100, 0]
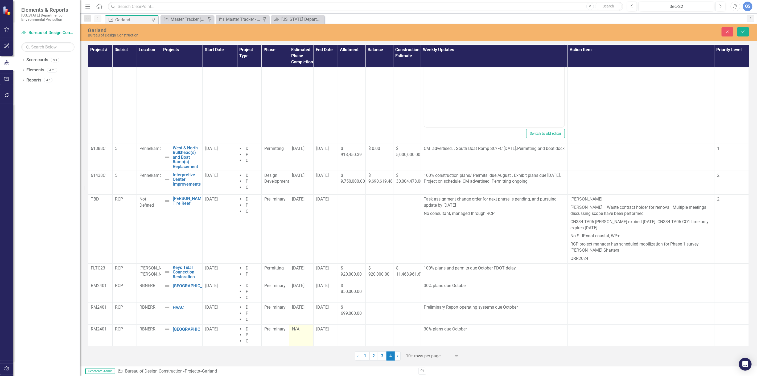
click at [299, 331] on div "N/A" at bounding box center [301, 329] width 19 height 6
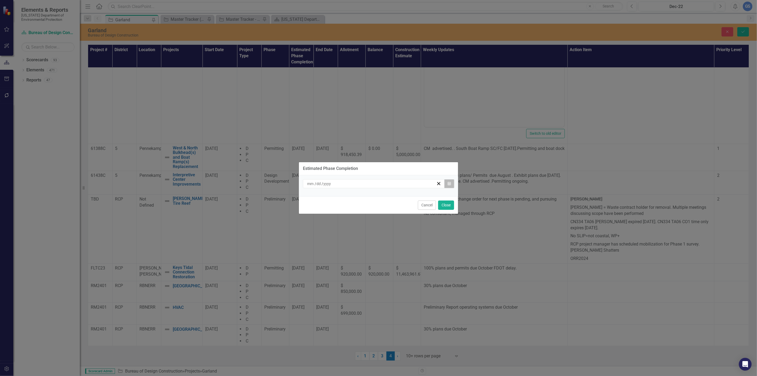
click at [449, 184] on icon "button" at bounding box center [449, 184] width 3 height 4
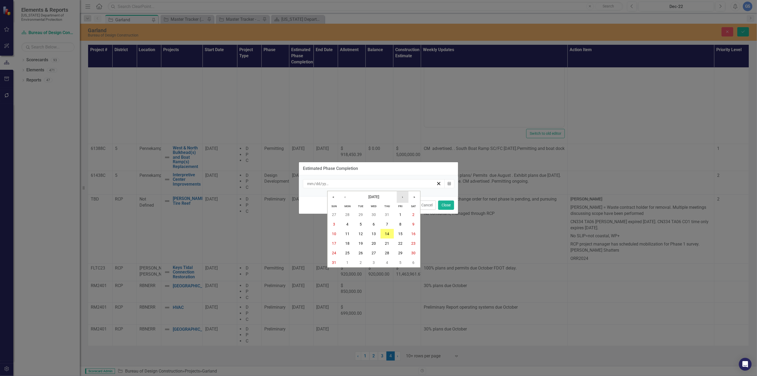
click at [403, 196] on button "›" at bounding box center [403, 197] width 12 height 12
click at [401, 222] on abbr "10" at bounding box center [400, 224] width 4 height 4
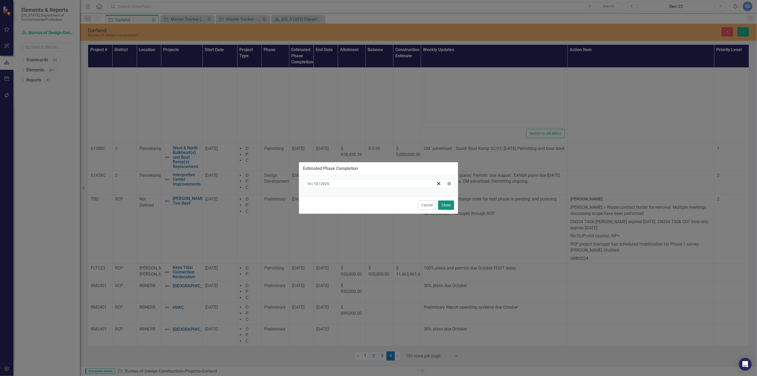
click at [447, 203] on button "Close" at bounding box center [446, 205] width 16 height 9
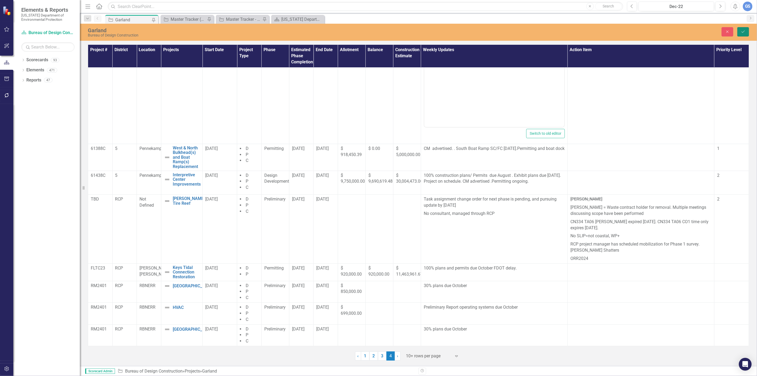
click at [745, 30] on icon "Save" at bounding box center [743, 32] width 5 height 4
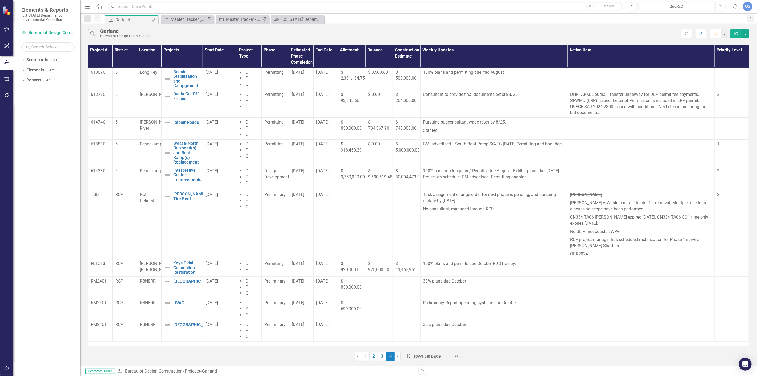
scroll to position [0, 0]
click at [299, 98] on div "[DATE]" at bounding box center [301, 95] width 19 height 6
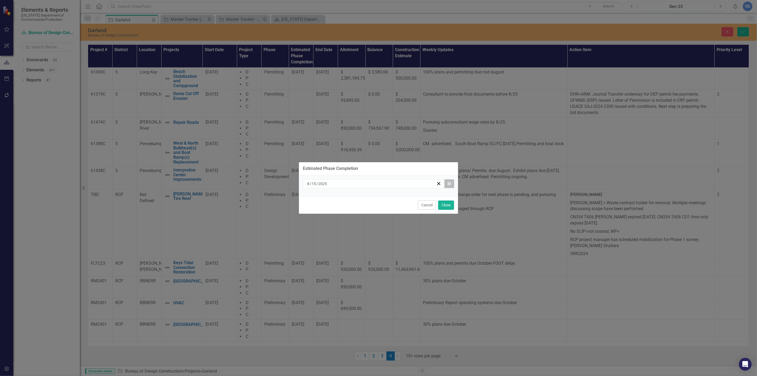
click at [449, 182] on icon "Calendar" at bounding box center [449, 184] width 3 height 4
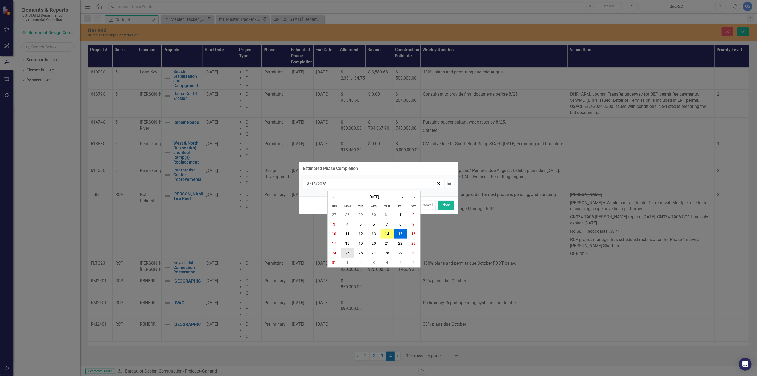
click at [346, 251] on abbr "25" at bounding box center [347, 253] width 4 height 4
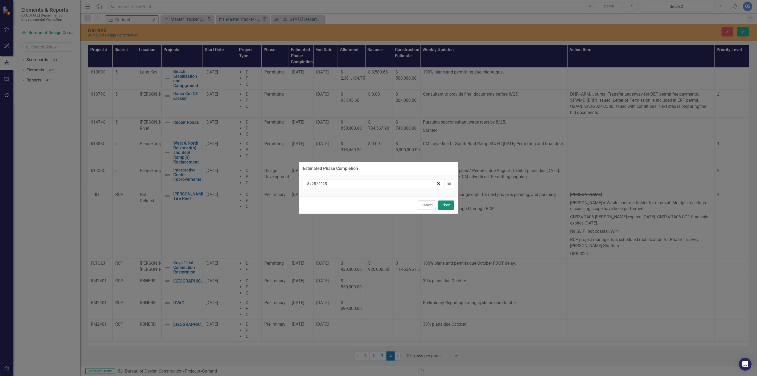
click at [446, 201] on button "Close" at bounding box center [446, 205] width 16 height 9
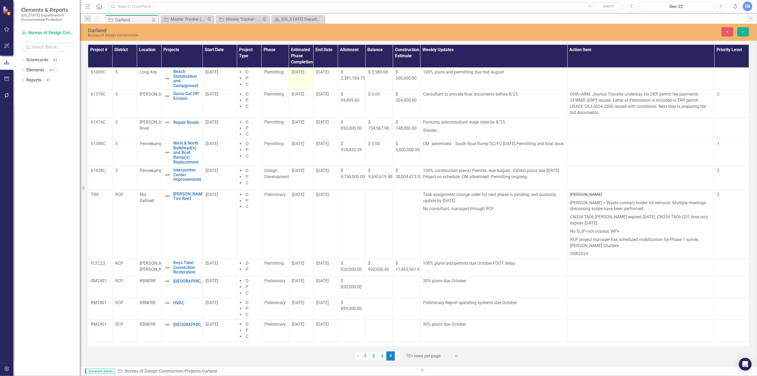
click at [301, 74] on span "[DATE]" at bounding box center [298, 72] width 13 height 5
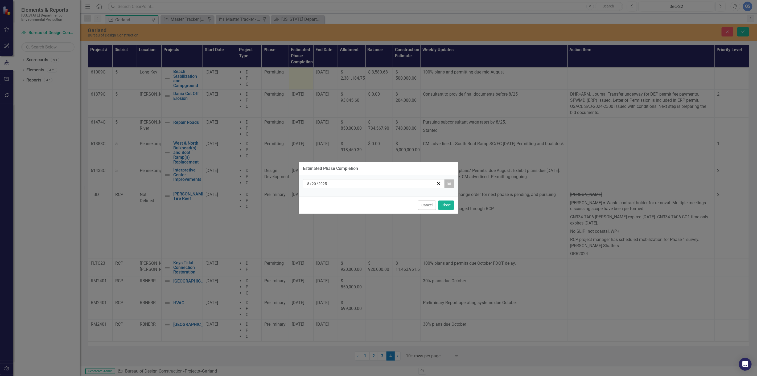
click at [449, 181] on button "Calendar" at bounding box center [449, 183] width 10 height 9
click at [447, 203] on button "Close" at bounding box center [446, 205] width 16 height 9
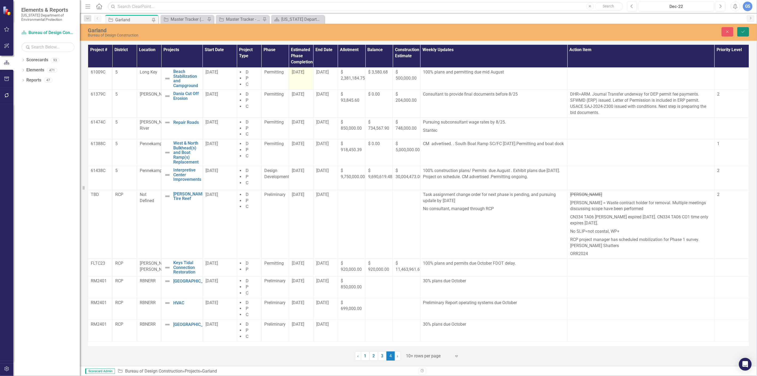
click at [745, 32] on icon "Save" at bounding box center [743, 32] width 5 height 4
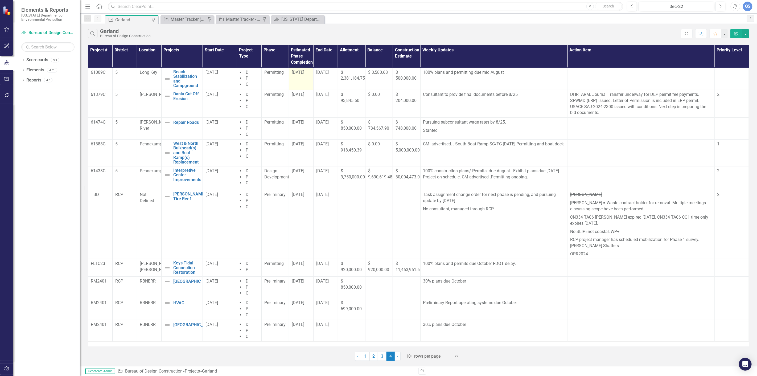
click at [299, 77] on td "[DATE]" at bounding box center [301, 79] width 25 height 22
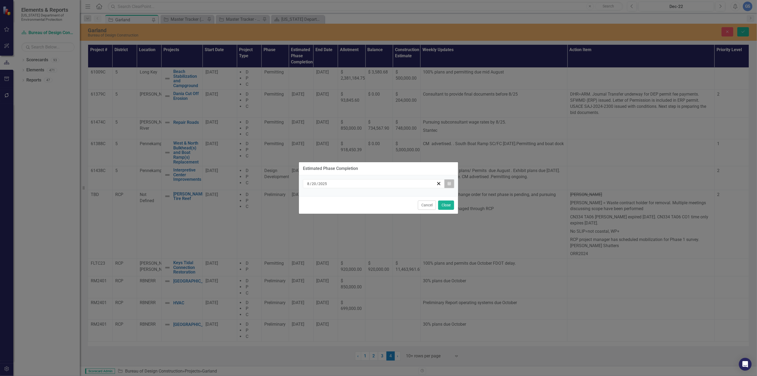
click at [448, 181] on button "Calendar" at bounding box center [449, 183] width 10 height 9
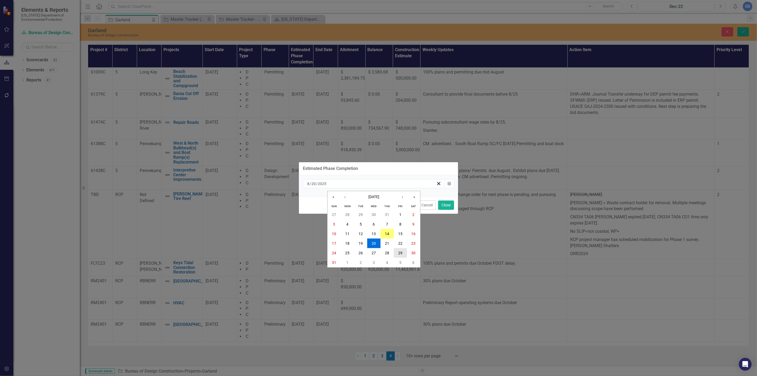
click at [400, 251] on abbr "29" at bounding box center [400, 253] width 4 height 4
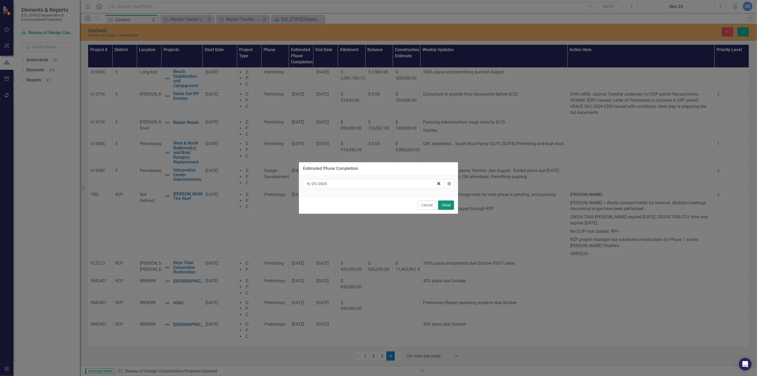
click at [446, 203] on button "Close" at bounding box center [446, 205] width 16 height 9
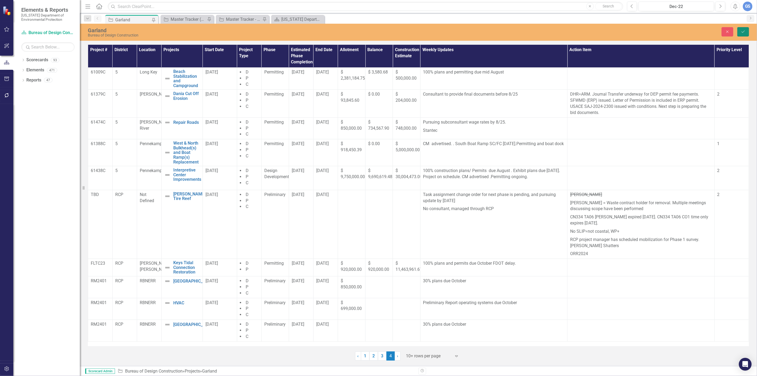
click at [742, 29] on button "Save" at bounding box center [744, 31] width 12 height 9
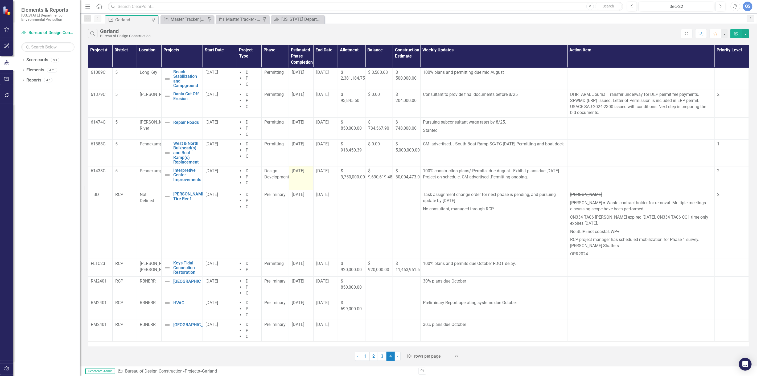
click at [300, 174] on div "[DATE]" at bounding box center [301, 171] width 19 height 6
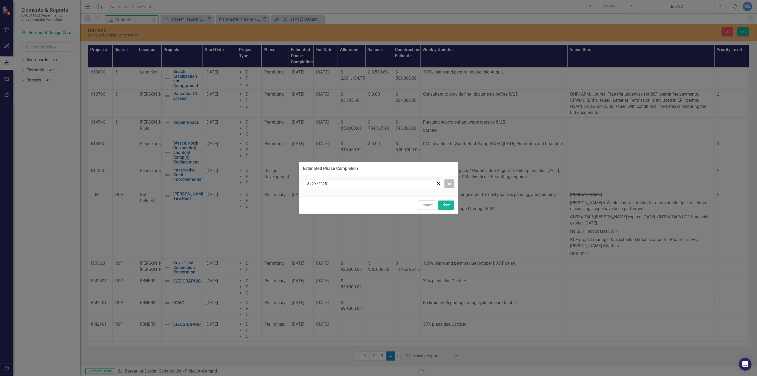
click at [450, 181] on button "Calendar" at bounding box center [449, 183] width 10 height 9
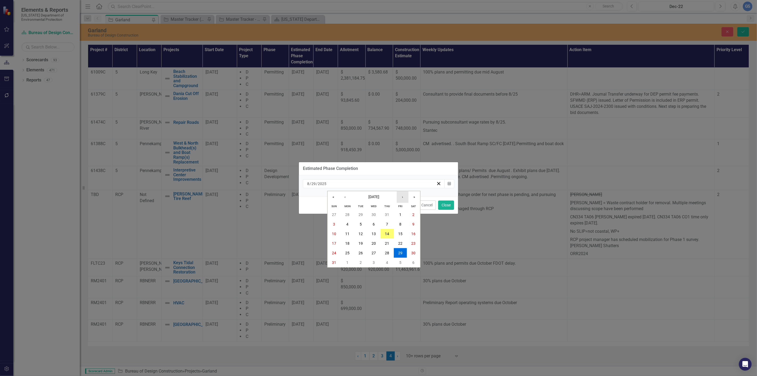
click at [404, 194] on button "›" at bounding box center [403, 197] width 12 height 12
click at [359, 241] on abbr "23" at bounding box center [361, 243] width 4 height 4
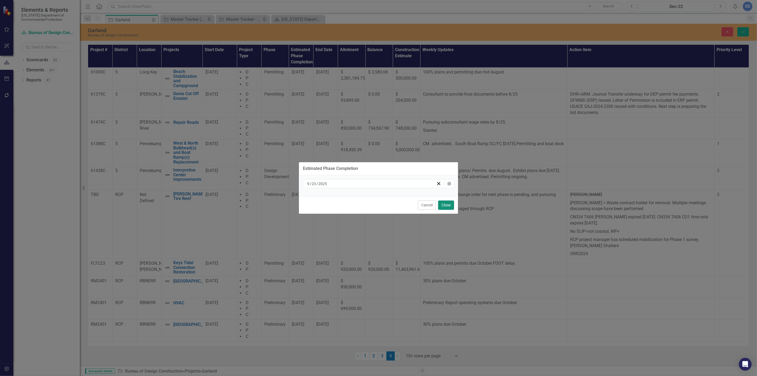
click at [445, 203] on button "Close" at bounding box center [446, 205] width 16 height 9
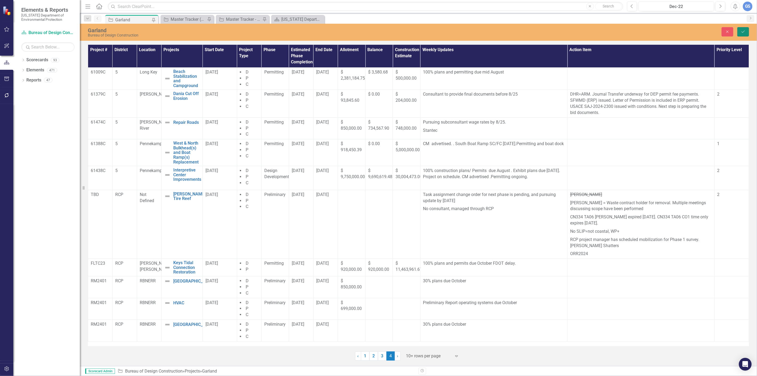
click at [743, 29] on button "Save" at bounding box center [744, 31] width 12 height 9
